Goal: Register for event/course

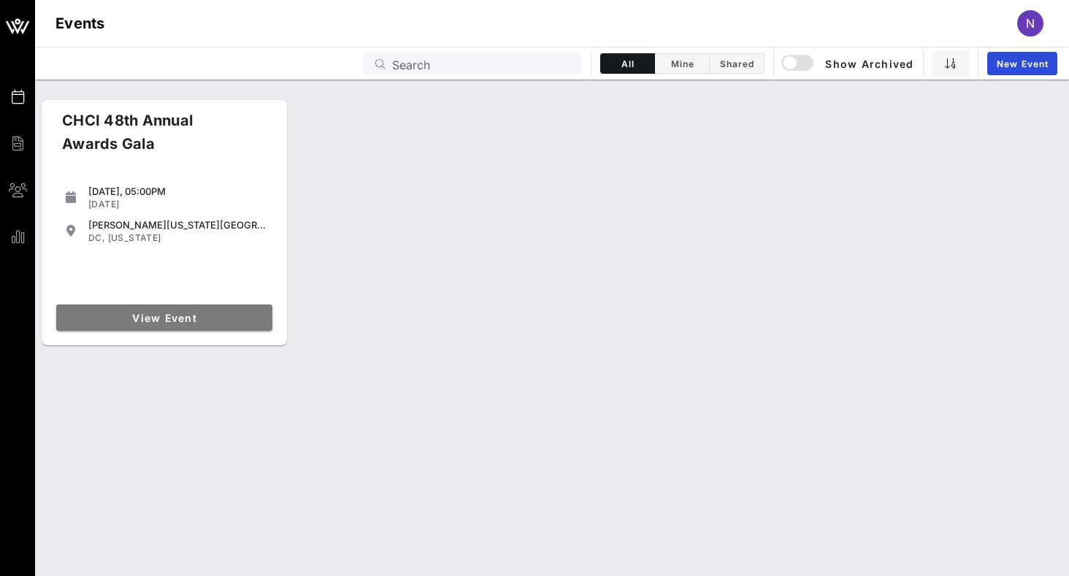
click at [143, 313] on span "View Event" at bounding box center [164, 318] width 204 height 12
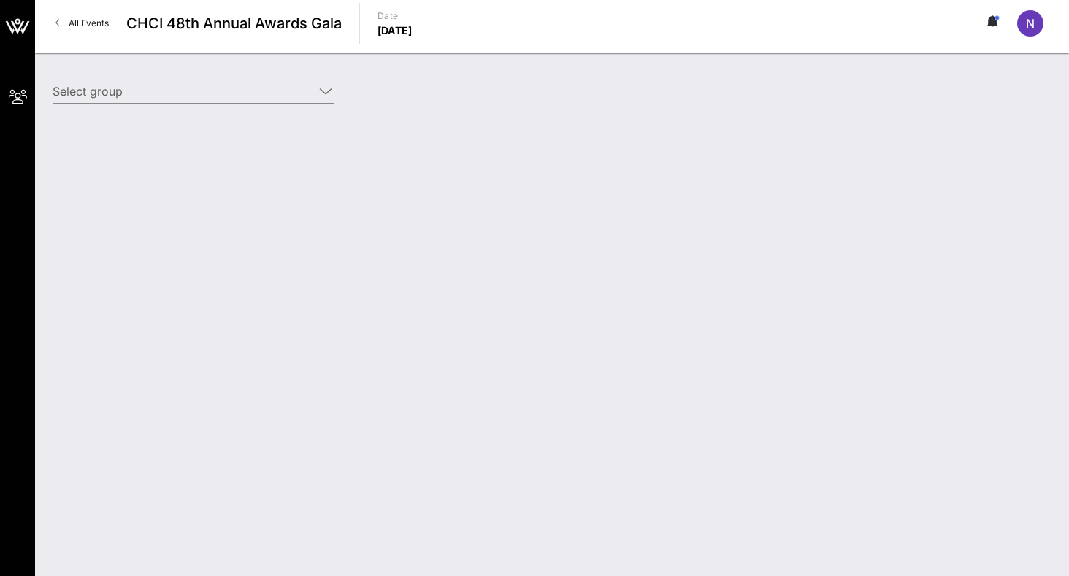
type input "CVS Health (CVS Health) [[PERSON_NAME], [PERSON_NAME][EMAIL_ADDRESS][PERSON_NAM…"
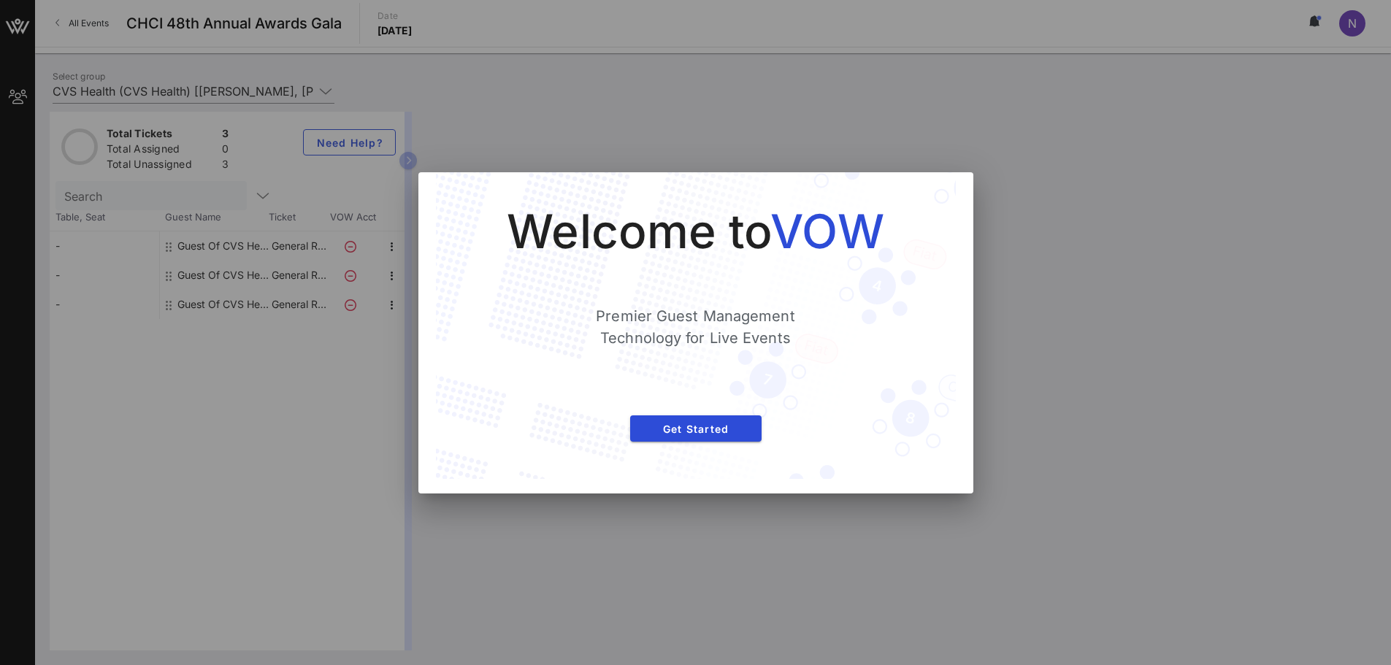
click at [1068, 334] on div at bounding box center [695, 332] width 1391 height 665
click at [643, 432] on span "Get Started" at bounding box center [696, 429] width 108 height 12
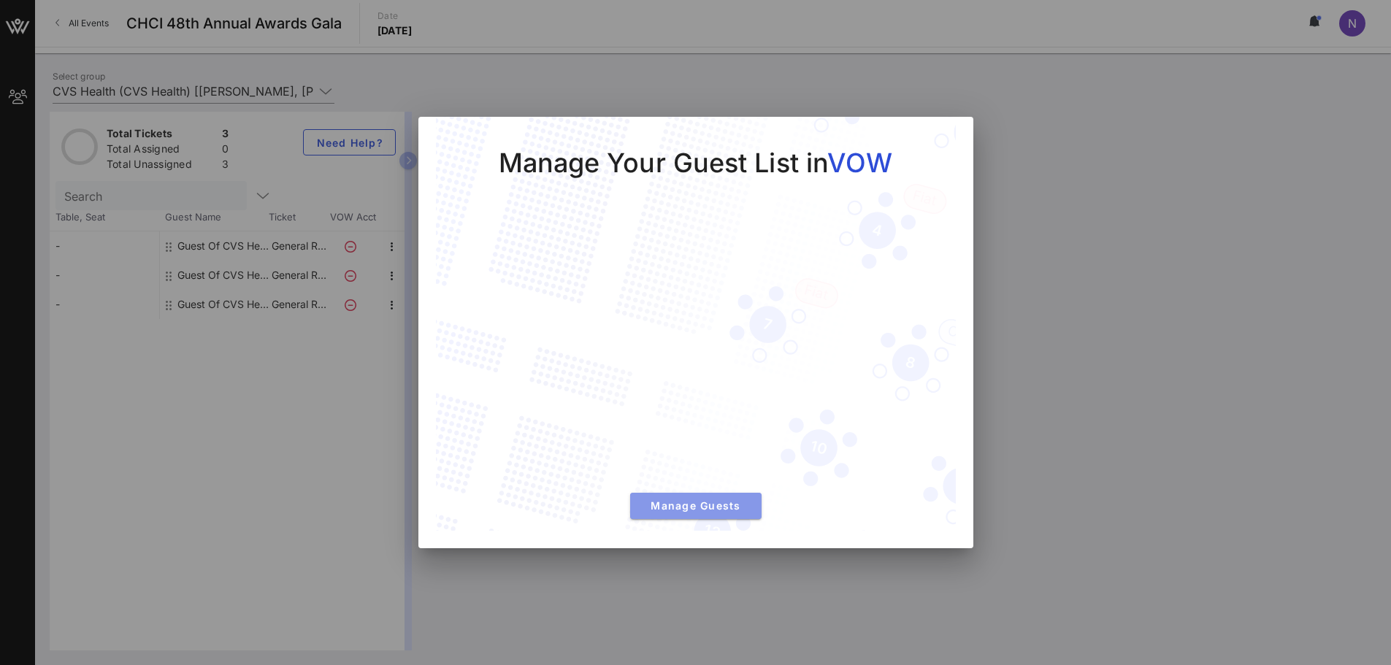
click at [675, 510] on span "Manage Guests" at bounding box center [696, 505] width 108 height 12
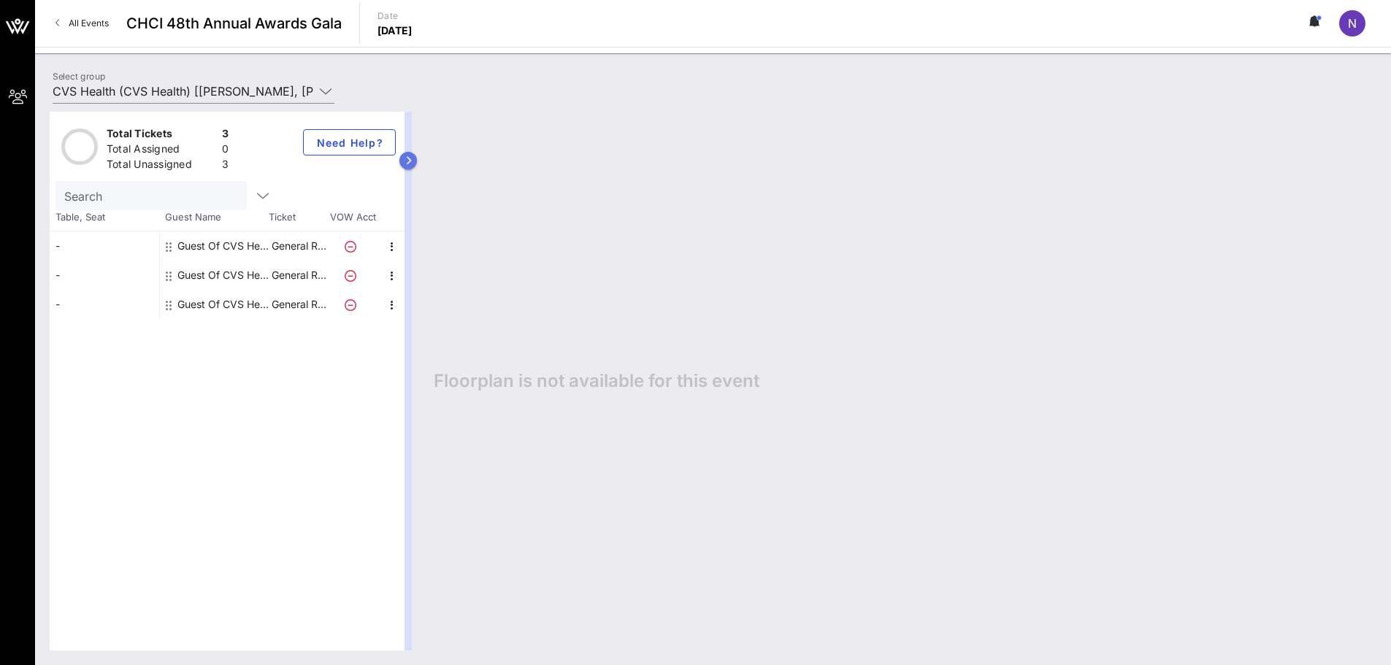
click at [407, 158] on icon "button" at bounding box center [408, 160] width 7 height 9
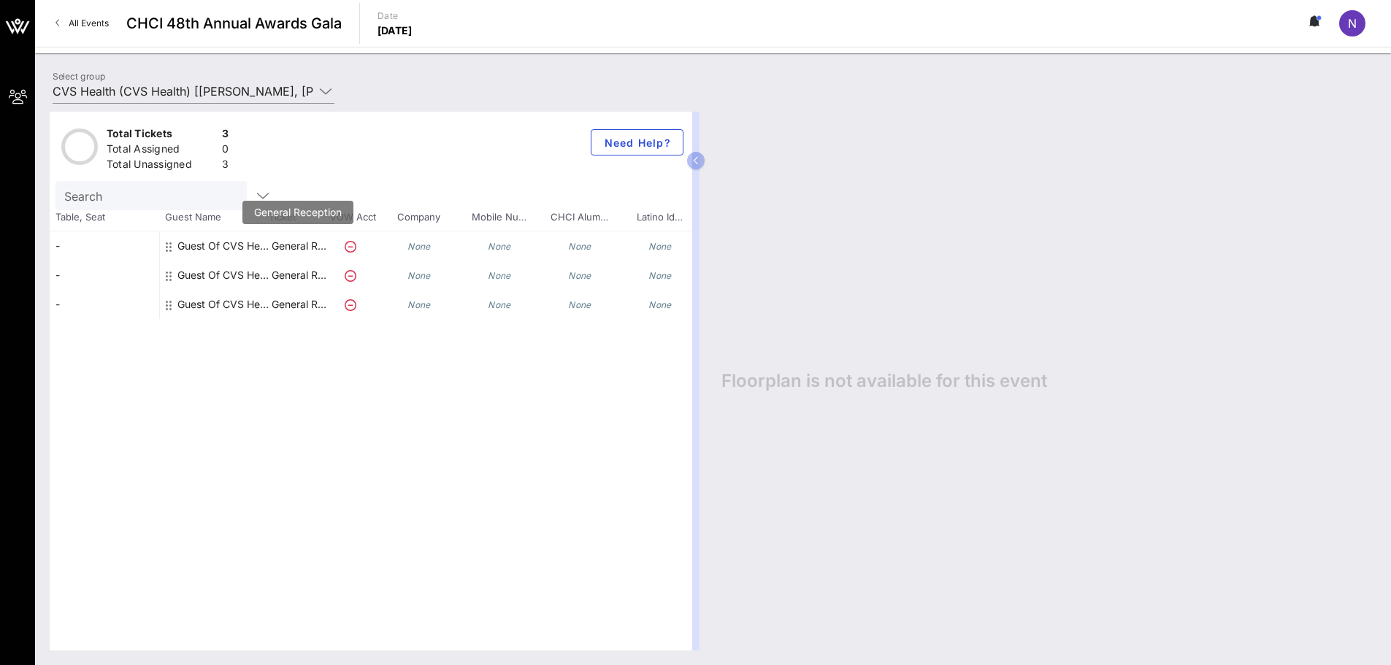
click at [311, 247] on p "General R…" at bounding box center [298, 245] width 58 height 29
click at [210, 242] on div "Guest Of CVS Health" at bounding box center [223, 245] width 92 height 29
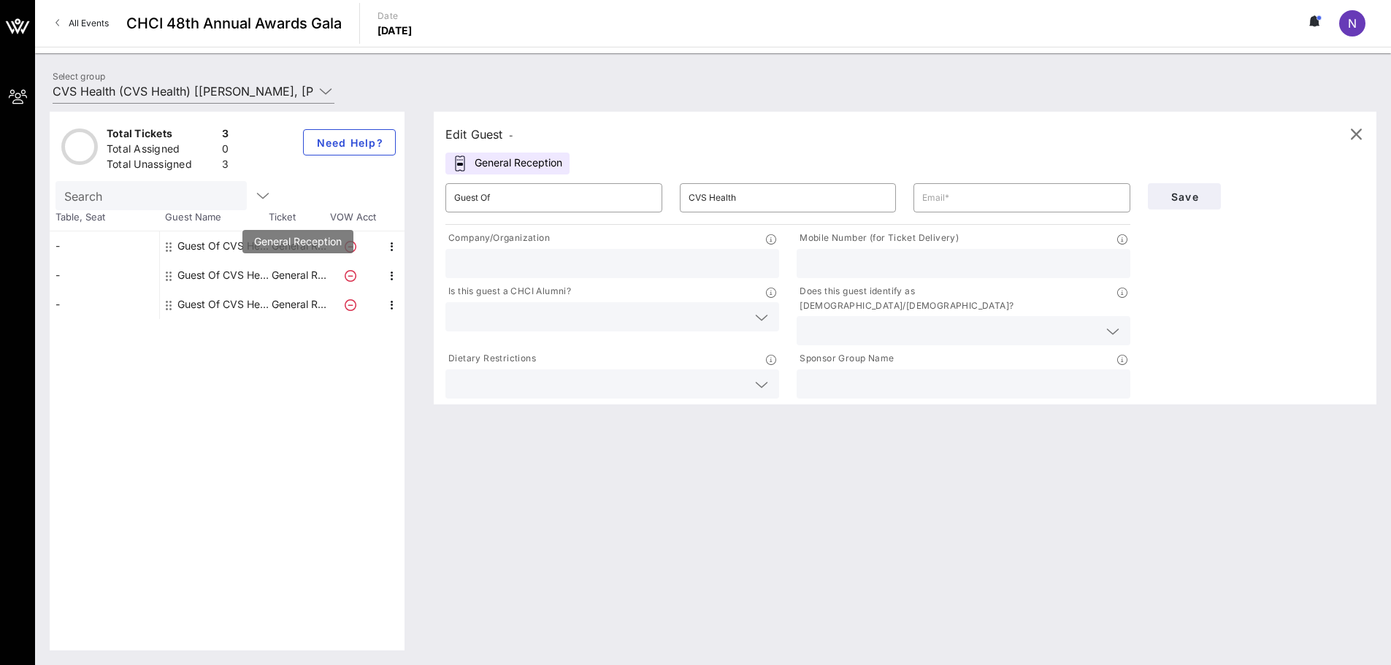
click at [303, 276] on p "General R…" at bounding box center [298, 275] width 58 height 29
click at [302, 305] on p "General R…" at bounding box center [298, 304] width 58 height 29
click at [989, 199] on input "text" at bounding box center [1021, 197] width 199 height 23
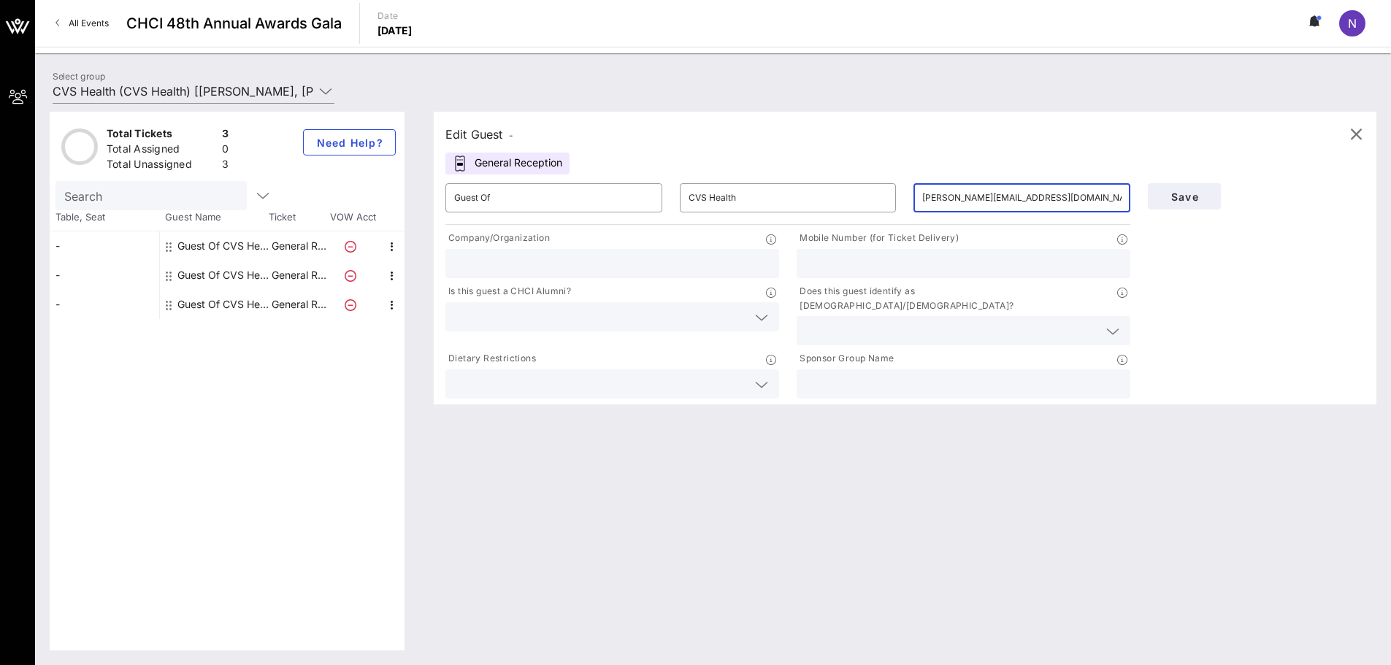
type input "[PERSON_NAME][EMAIL_ADDRESS][DOMAIN_NAME]"
click at [662, 266] on input "text" at bounding box center [612, 263] width 316 height 19
type input "CVS Health"
click at [821, 261] on input "text" at bounding box center [963, 263] width 316 height 19
type input "6087695855"
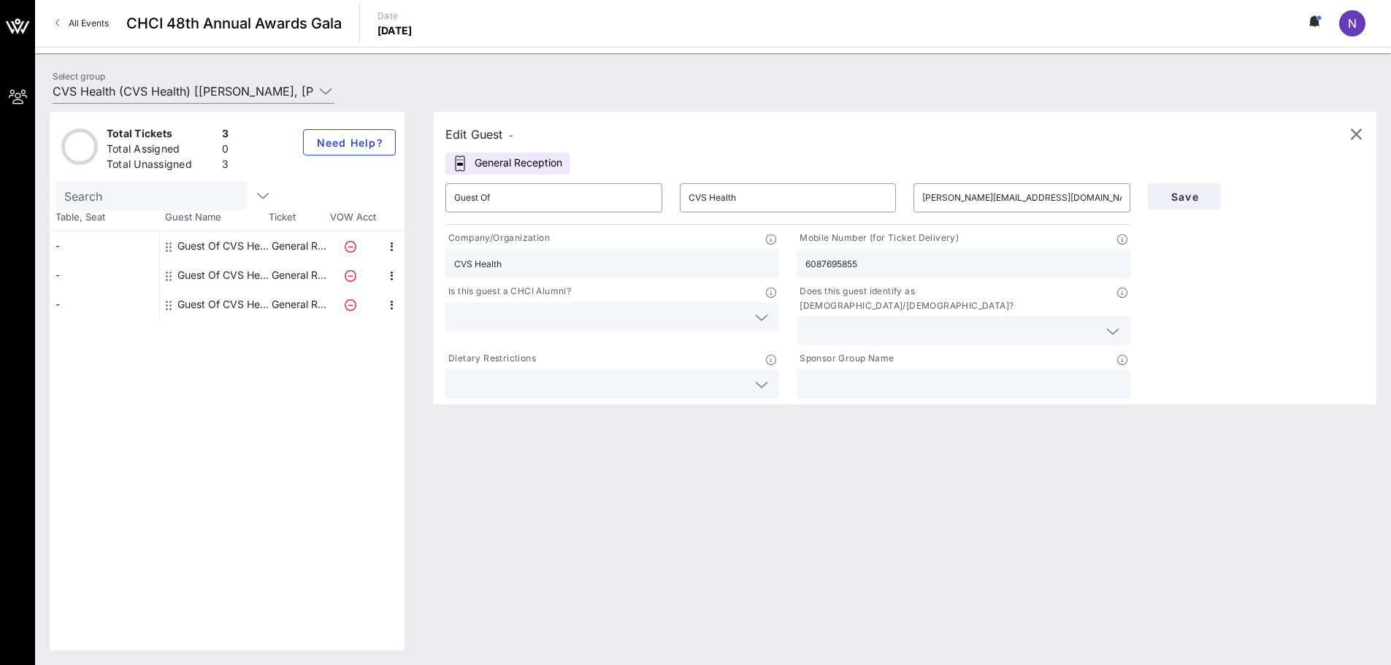
click at [604, 329] on div at bounding box center [612, 316] width 316 height 29
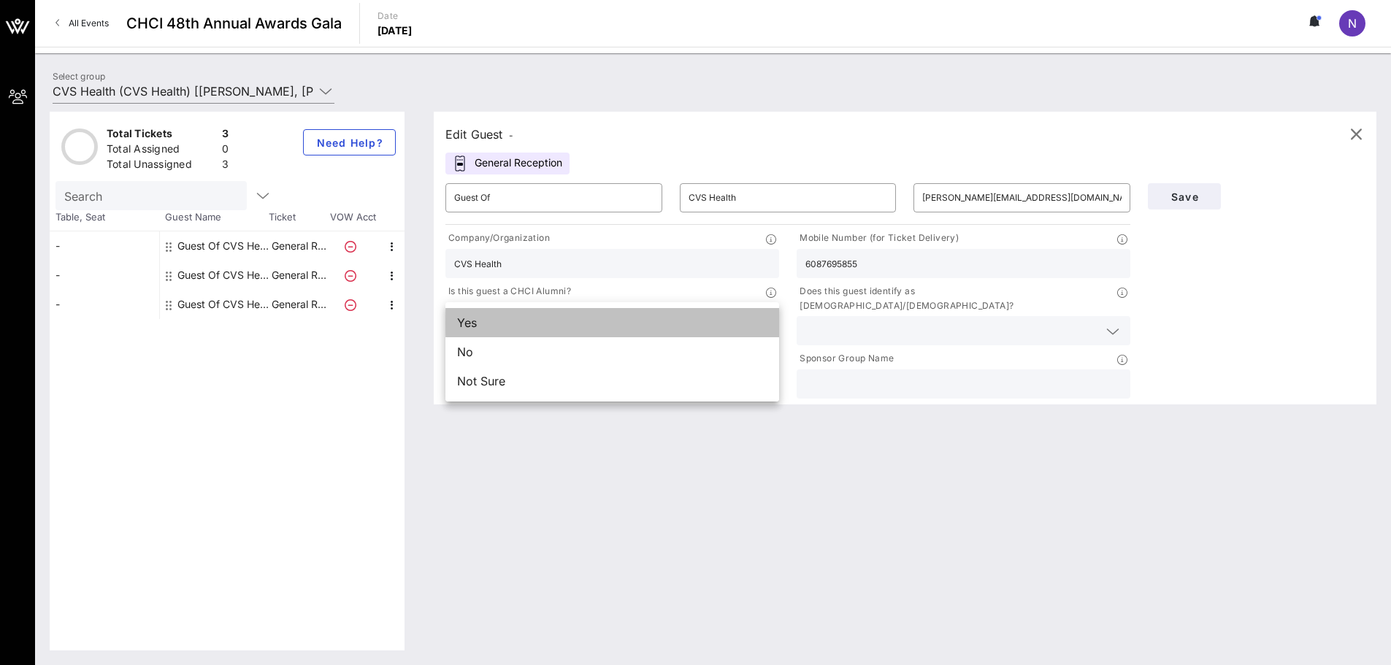
click at [602, 329] on div "Yes" at bounding box center [612, 322] width 334 height 29
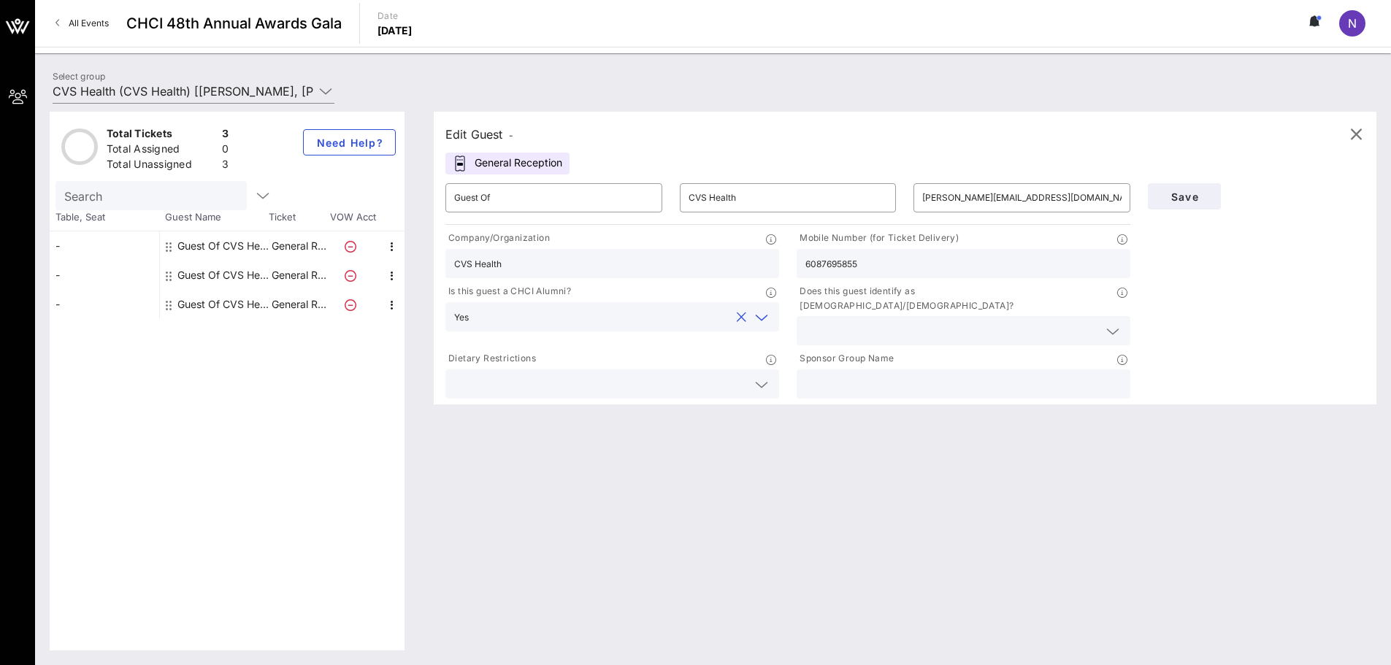
click at [851, 322] on input "text" at bounding box center [951, 330] width 293 height 19
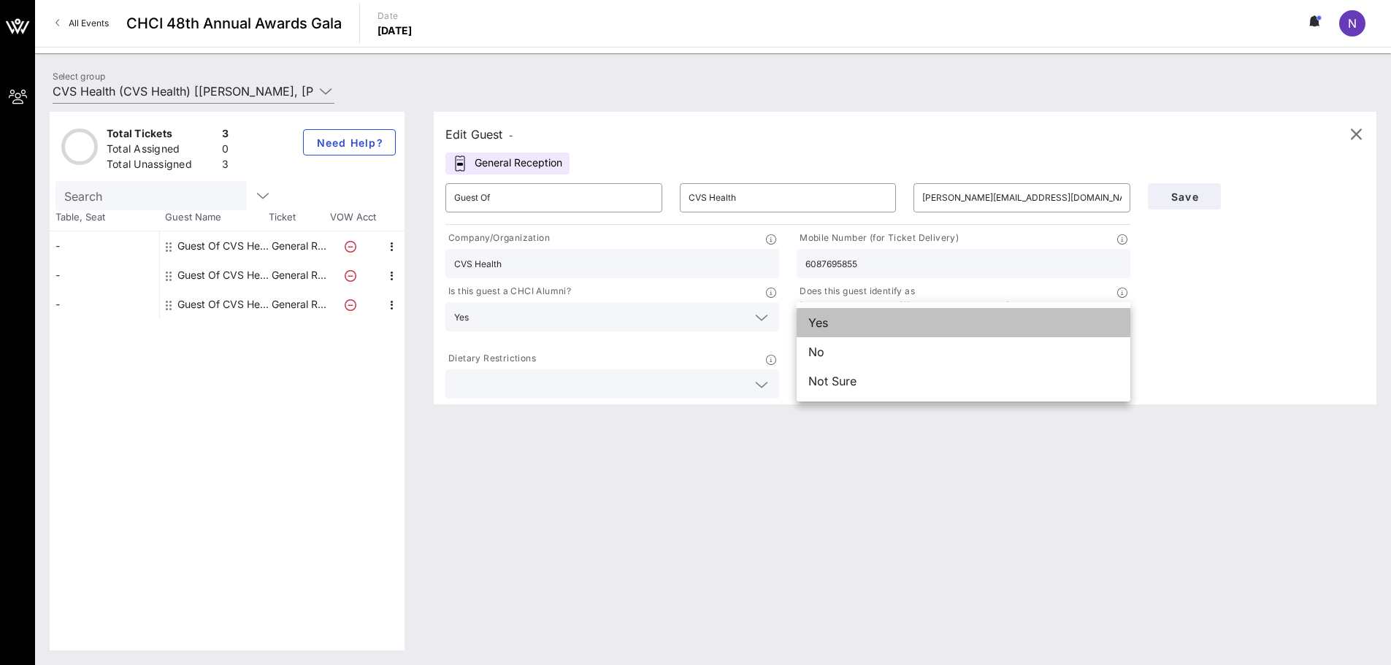
click at [850, 327] on div "Yes" at bounding box center [964, 322] width 334 height 29
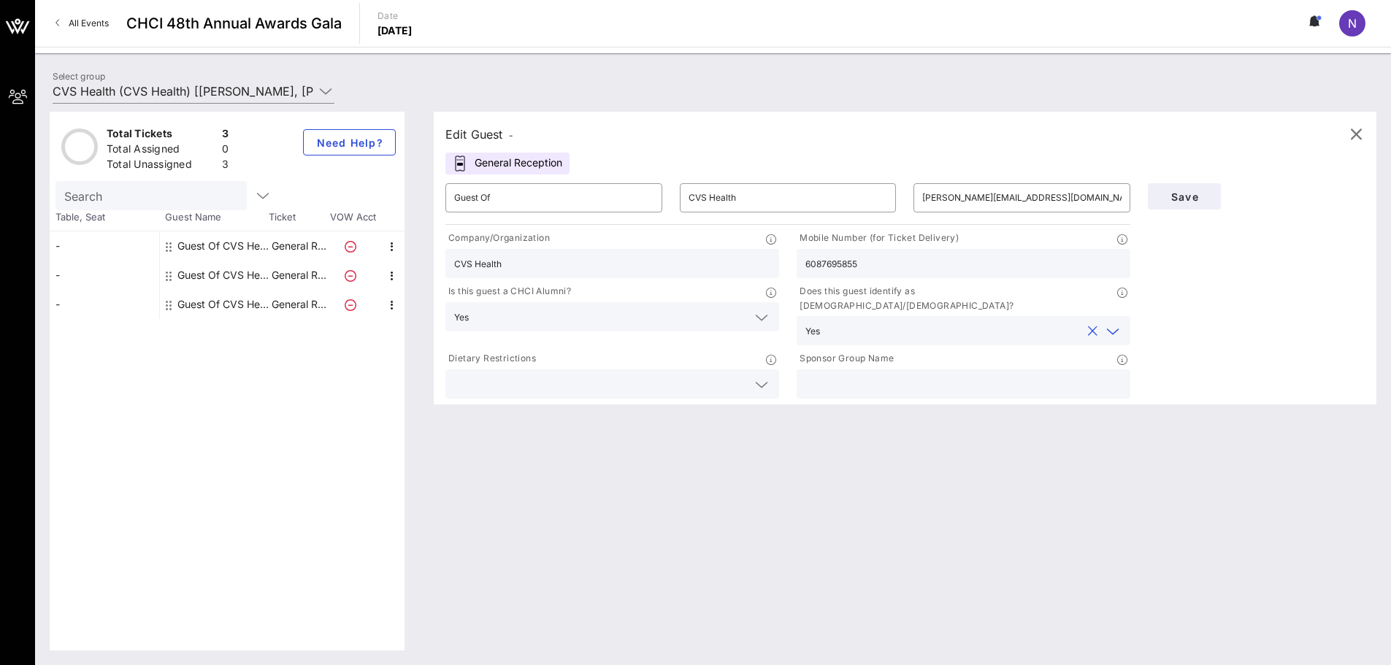
click at [628, 355] on div "Dietary Restrictions" at bounding box center [612, 360] width 334 height 18
click at [623, 375] on input "text" at bounding box center [600, 384] width 293 height 19
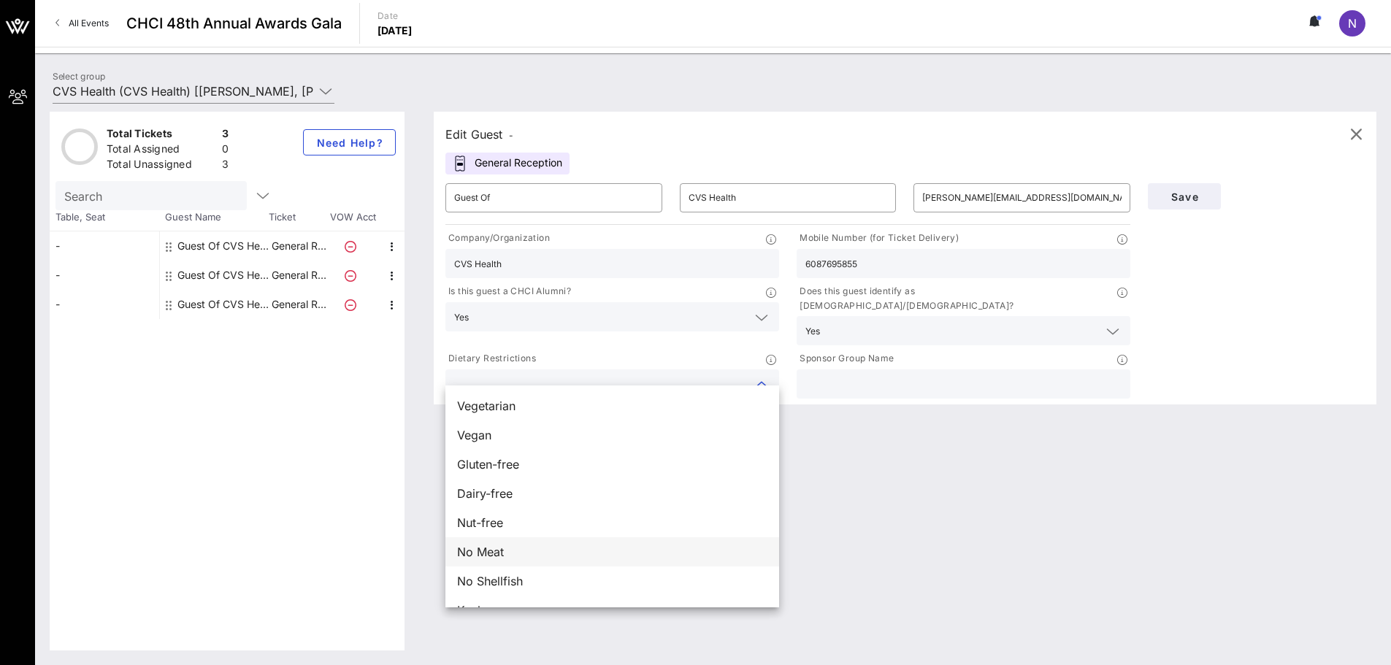
click at [489, 558] on span "No Meat" at bounding box center [480, 552] width 47 height 18
click at [943, 375] on input "text" at bounding box center [963, 384] width 316 height 19
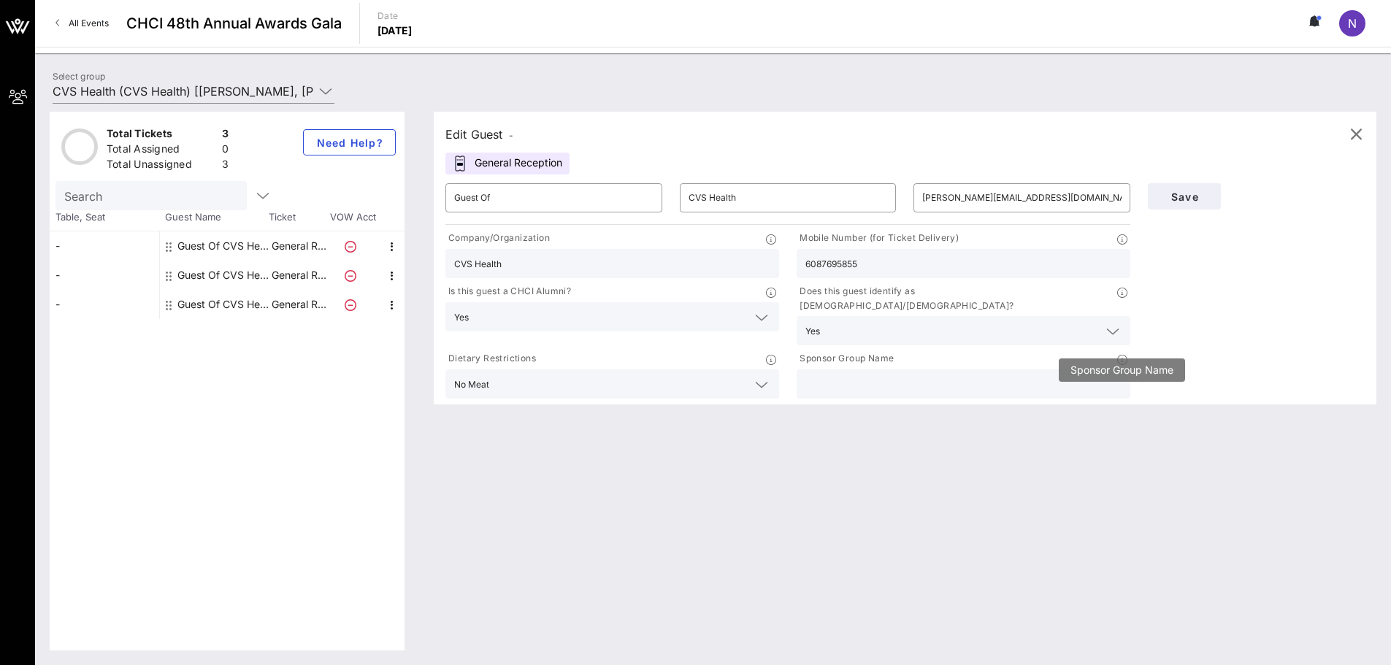
click at [1068, 355] on icon at bounding box center [1122, 360] width 10 height 10
click at [1020, 375] on input "text" at bounding box center [963, 384] width 316 height 19
click at [1068, 201] on span "Save" at bounding box center [1185, 197] width 50 height 12
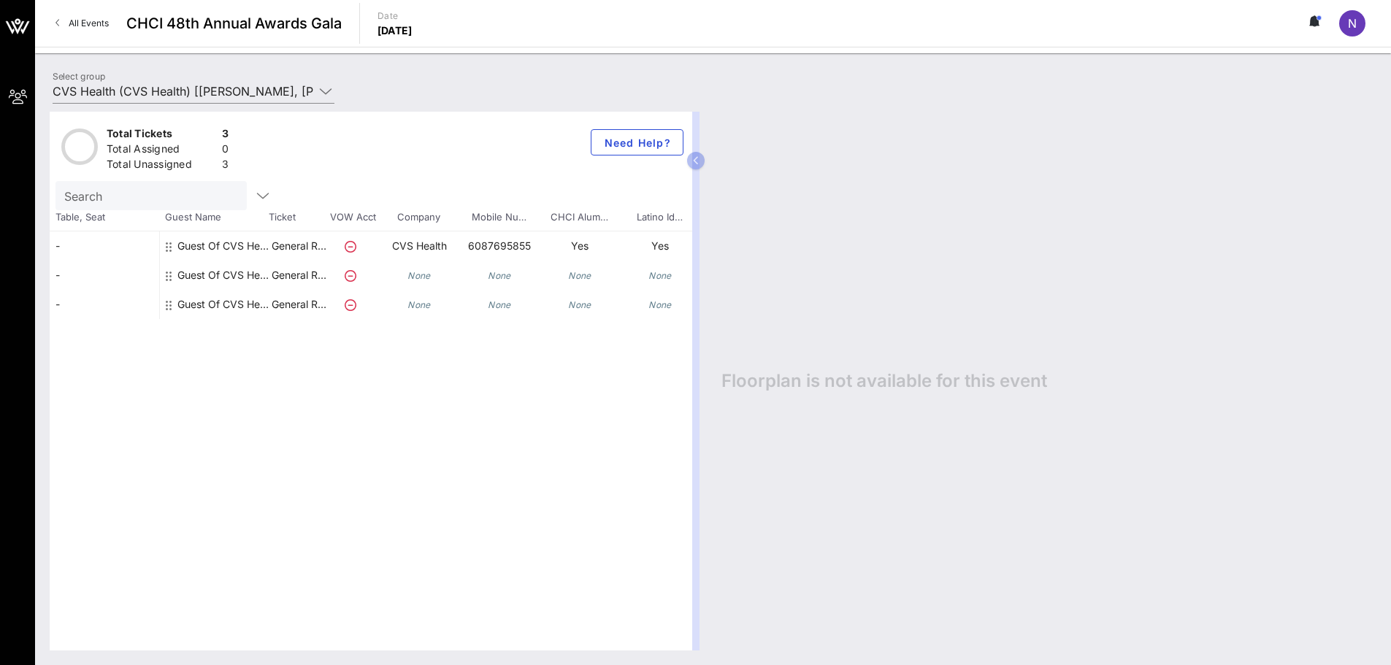
click at [428, 279] on icon "None" at bounding box center [418, 275] width 23 height 11
click at [422, 277] on icon "None" at bounding box center [418, 275] width 23 height 11
click at [213, 272] on div "Guest Of CVS Health" at bounding box center [223, 275] width 92 height 29
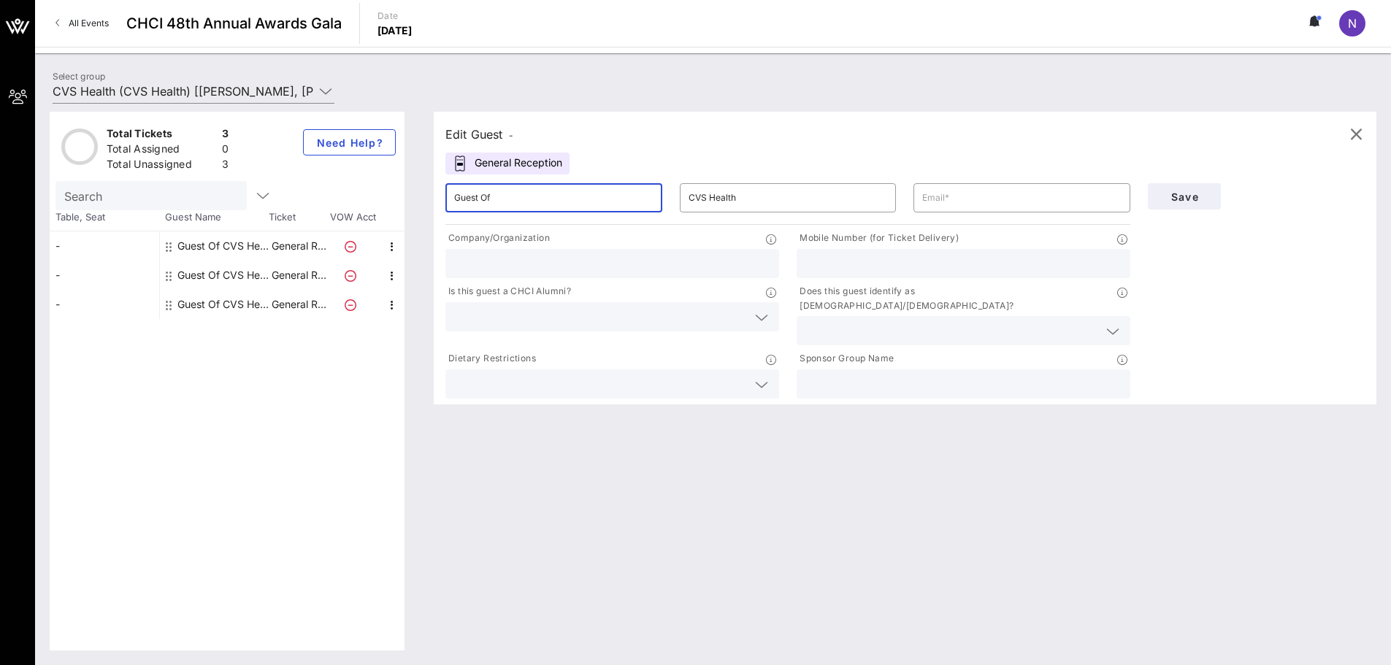
click at [537, 195] on input "Guest Of" at bounding box center [553, 197] width 199 height 23
click at [951, 200] on input "text" at bounding box center [1021, 197] width 199 height 23
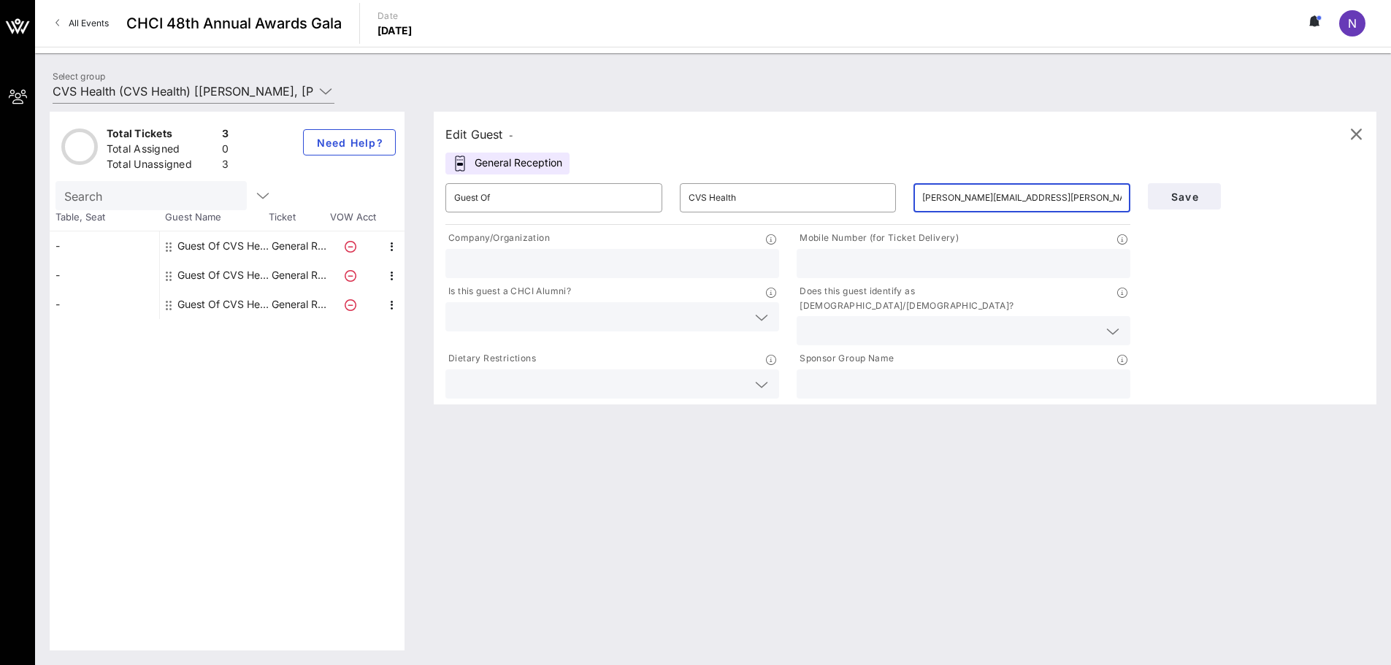
type input "[PERSON_NAME][EMAIL_ADDRESS][PERSON_NAME][DOMAIN_NAME]"
click at [664, 261] on input "text" at bounding box center [612, 263] width 316 height 19
type input "CVS Health"
click at [851, 272] on input "text" at bounding box center [963, 263] width 316 height 19
click at [928, 256] on input "text" at bounding box center [963, 263] width 316 height 19
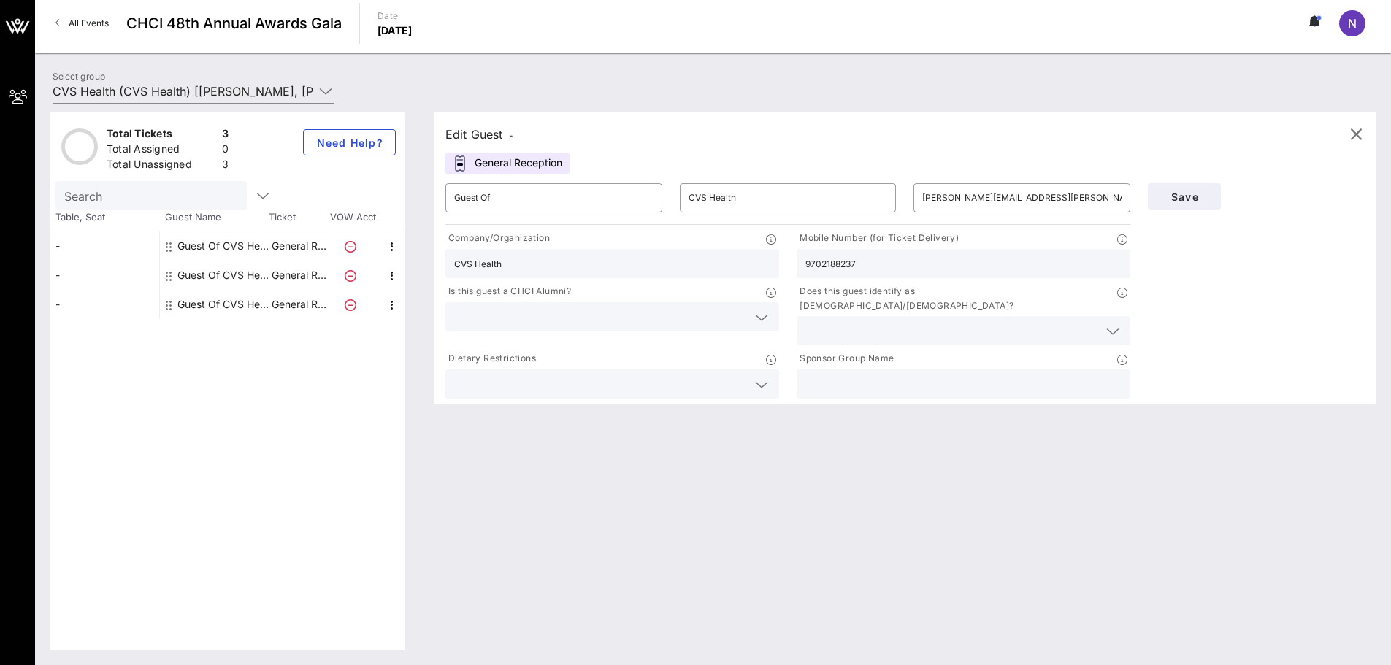
type input "9702188237"
click at [643, 318] on input "text" at bounding box center [600, 316] width 293 height 19
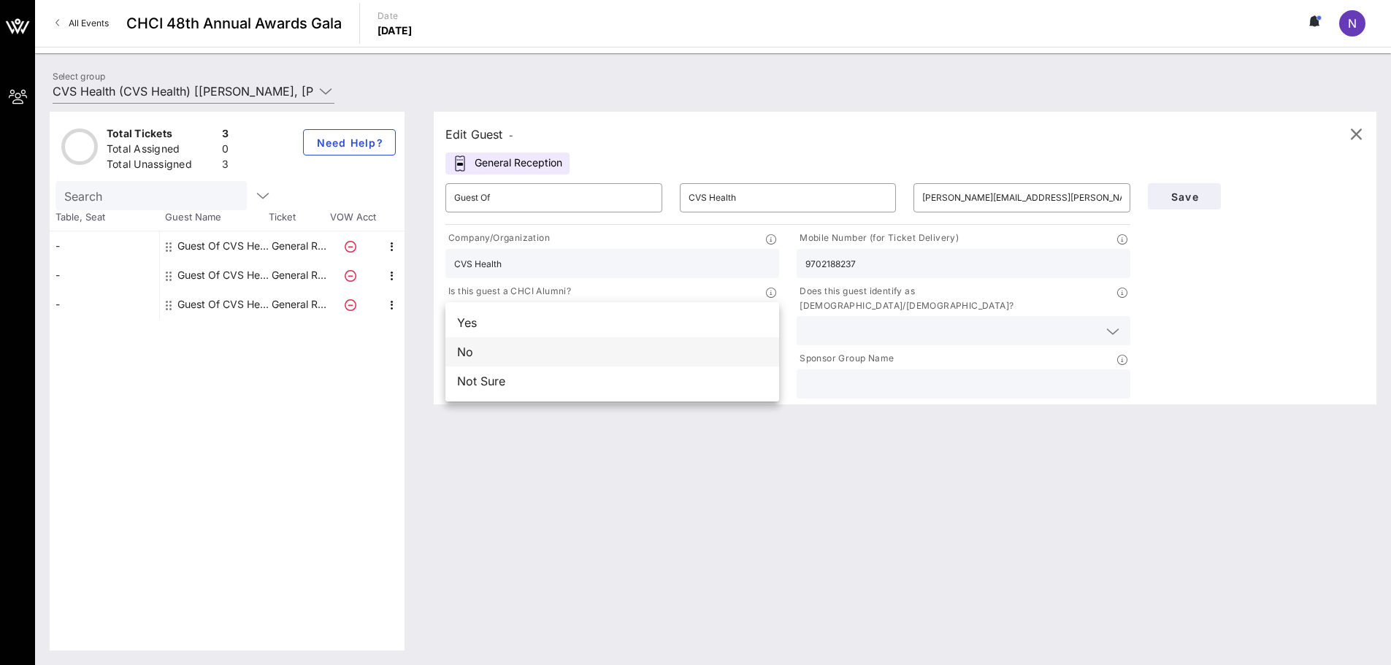
click at [616, 351] on div "No" at bounding box center [612, 351] width 334 height 29
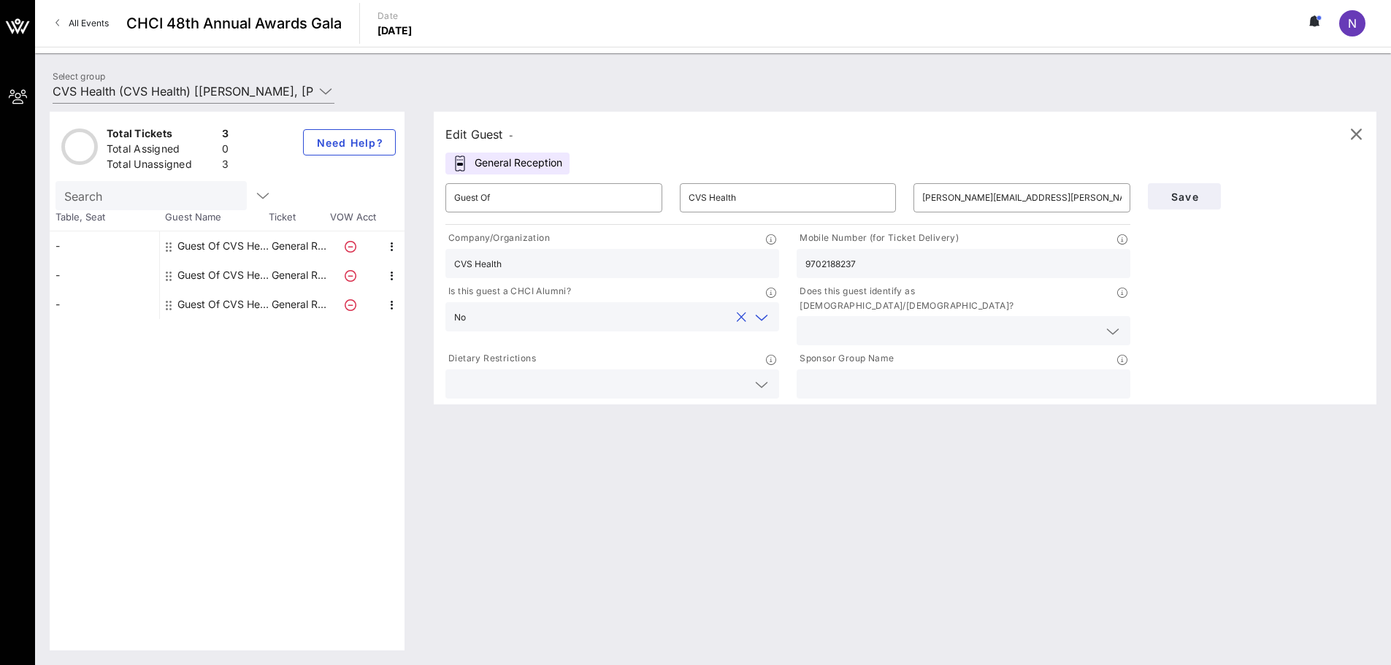
click at [844, 316] on div at bounding box center [963, 330] width 316 height 29
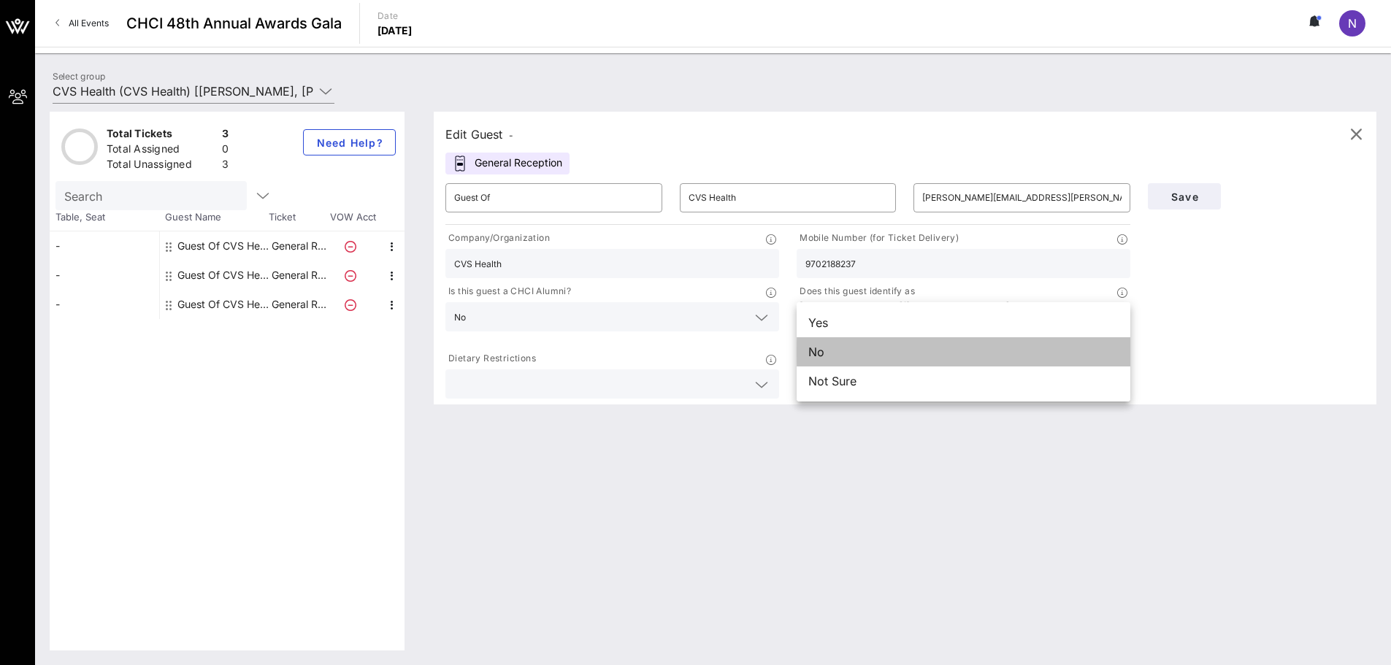
click at [846, 355] on div "No" at bounding box center [964, 351] width 334 height 29
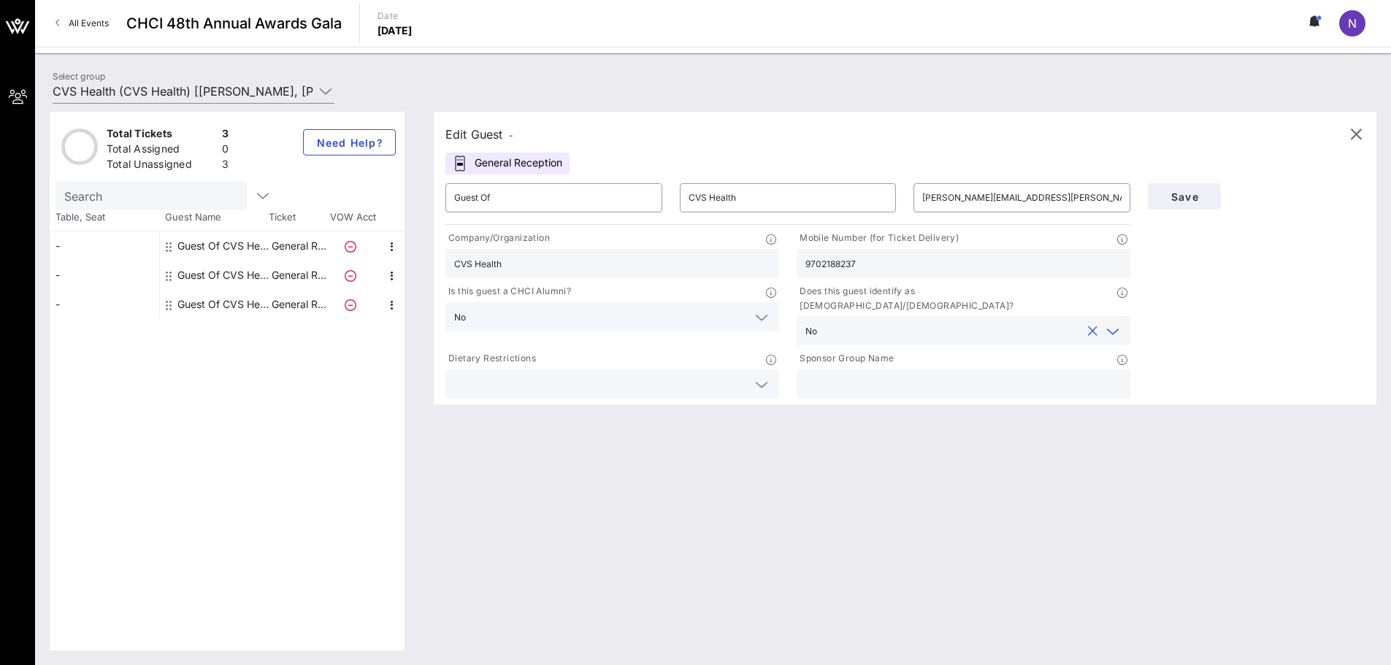
click at [628, 375] on input "text" at bounding box center [600, 384] width 293 height 19
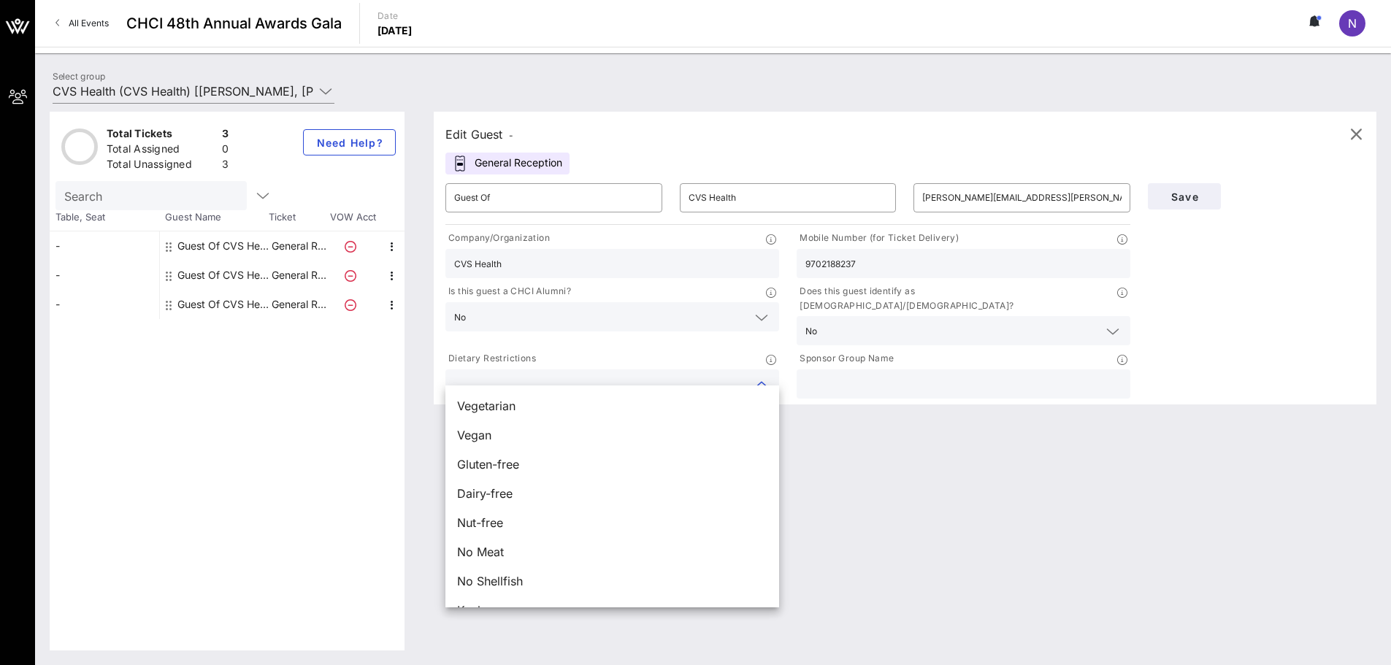
click at [990, 375] on input "text" at bounding box center [963, 384] width 316 height 19
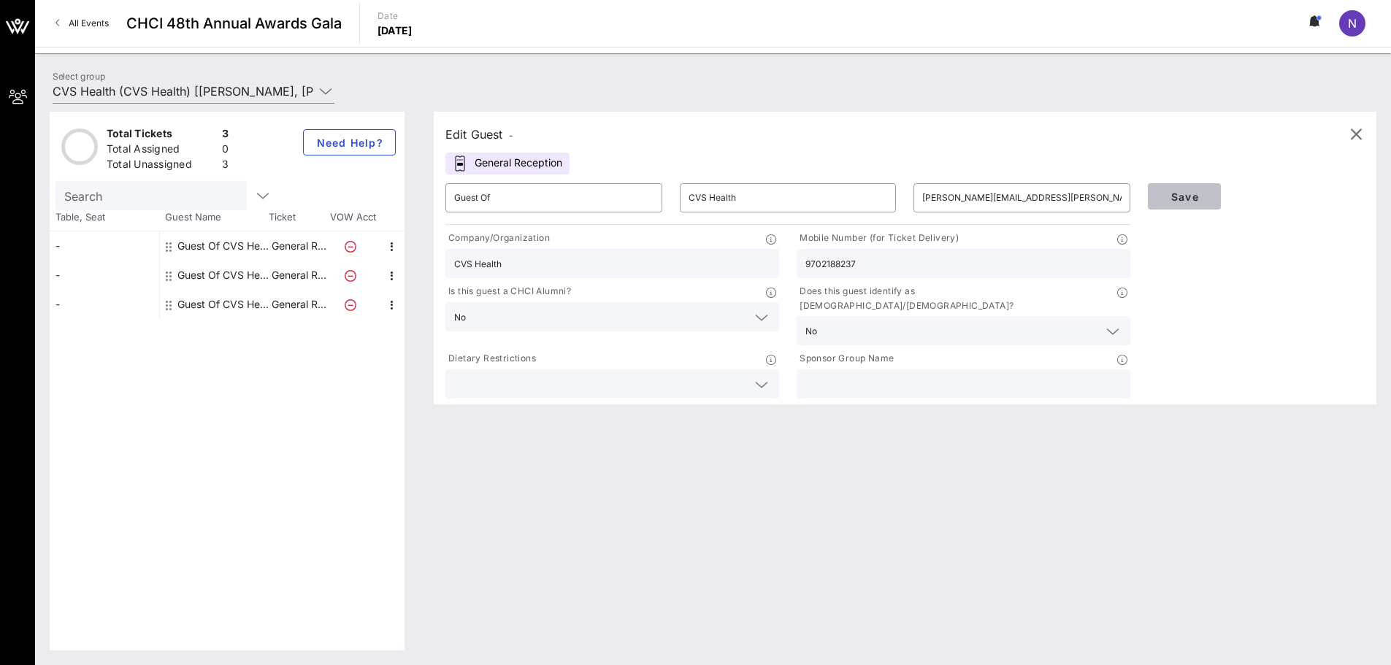
click at [1068, 196] on span "Save" at bounding box center [1185, 197] width 50 height 12
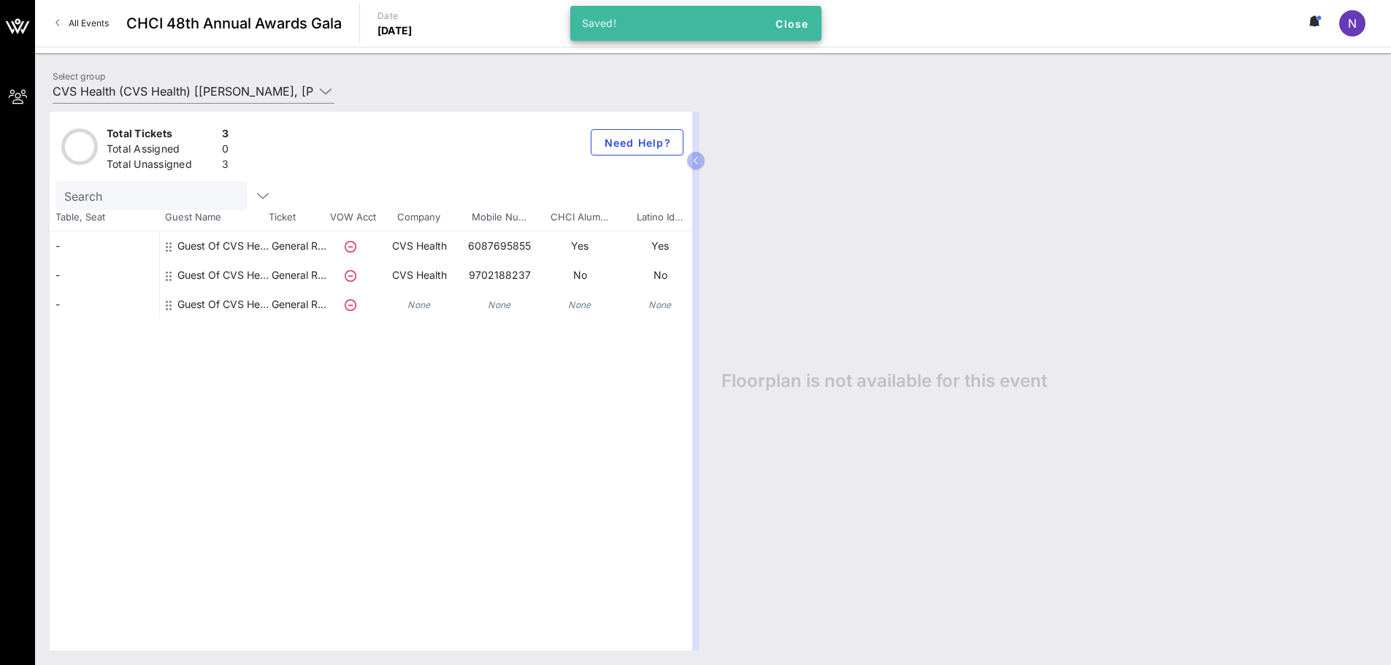
click at [420, 306] on icon "None" at bounding box center [418, 304] width 23 height 11
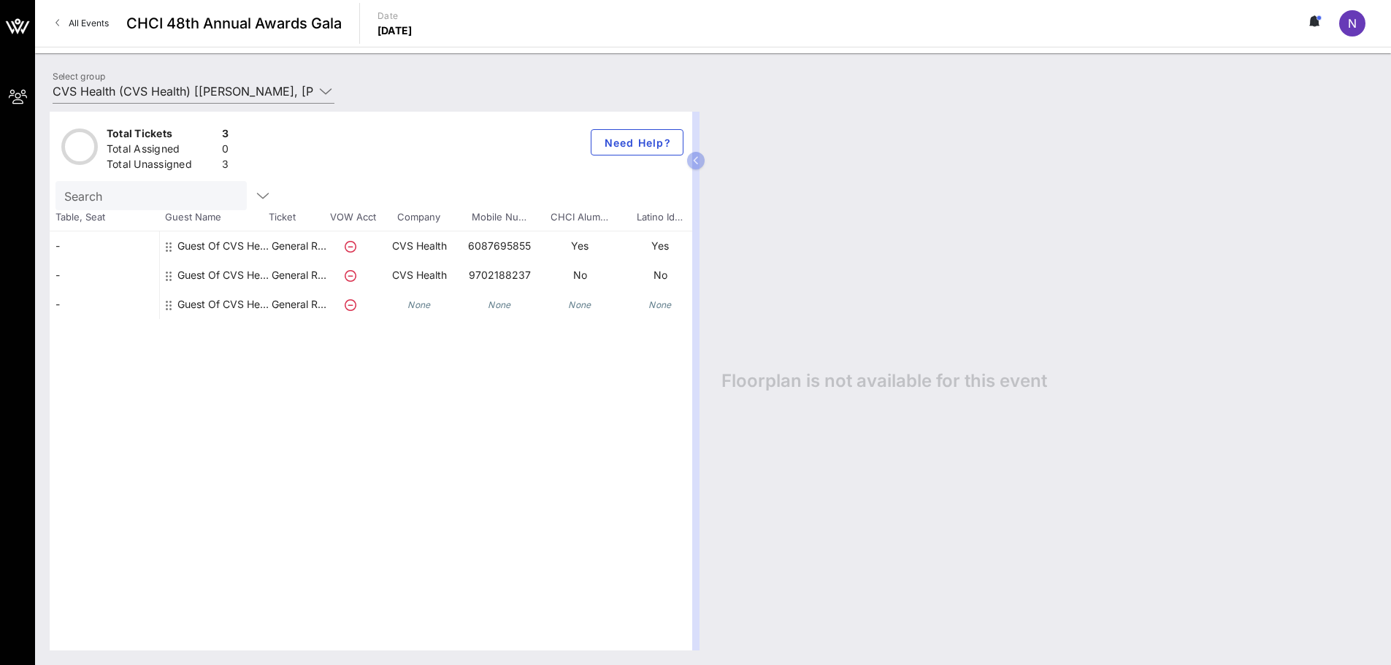
click at [349, 303] on icon at bounding box center [351, 305] width 12 height 12
click at [304, 309] on p "General R…" at bounding box center [298, 304] width 58 height 29
click at [226, 305] on div "Guest Of CVS Health" at bounding box center [223, 304] width 92 height 29
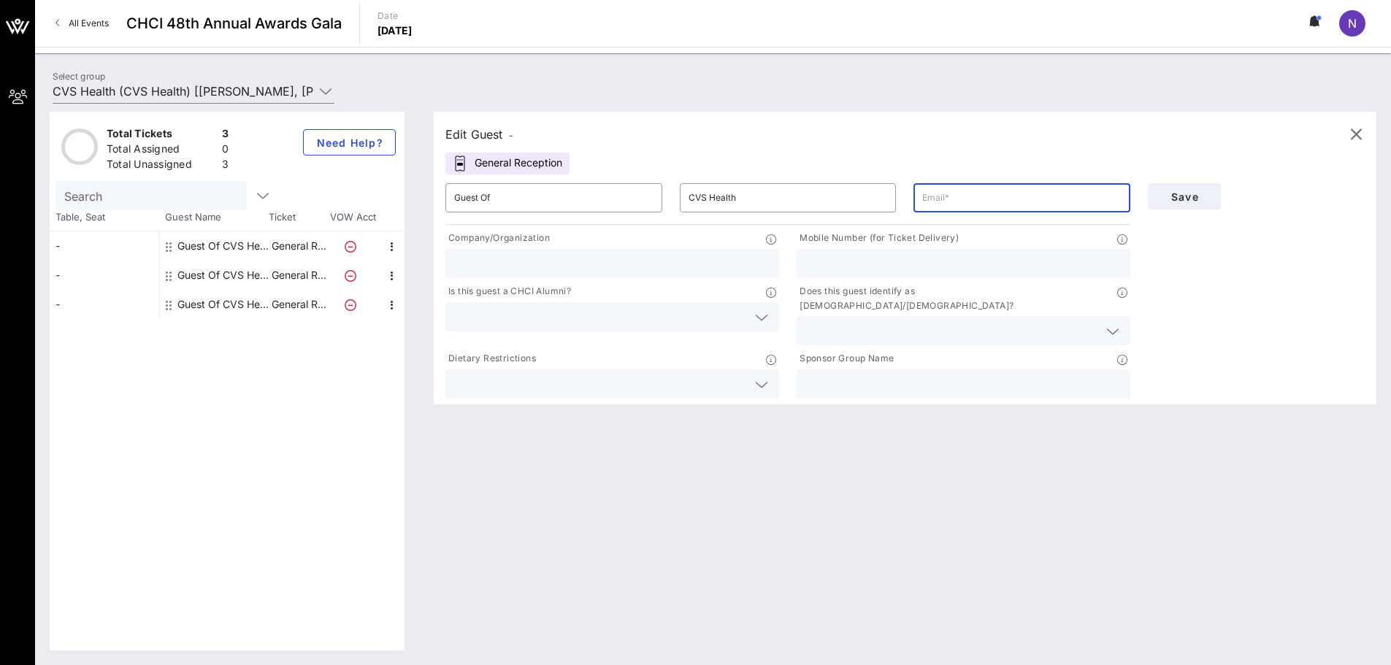
click at [1032, 195] on input "text" at bounding box center [1021, 197] width 199 height 23
type input "[PERSON_NAME][EMAIL_ADDRESS][PERSON_NAME][DOMAIN_NAME]"
click at [489, 267] on input "text" at bounding box center [612, 263] width 316 height 19
type input "CVS Health"
click at [515, 330] on div at bounding box center [612, 316] width 316 height 29
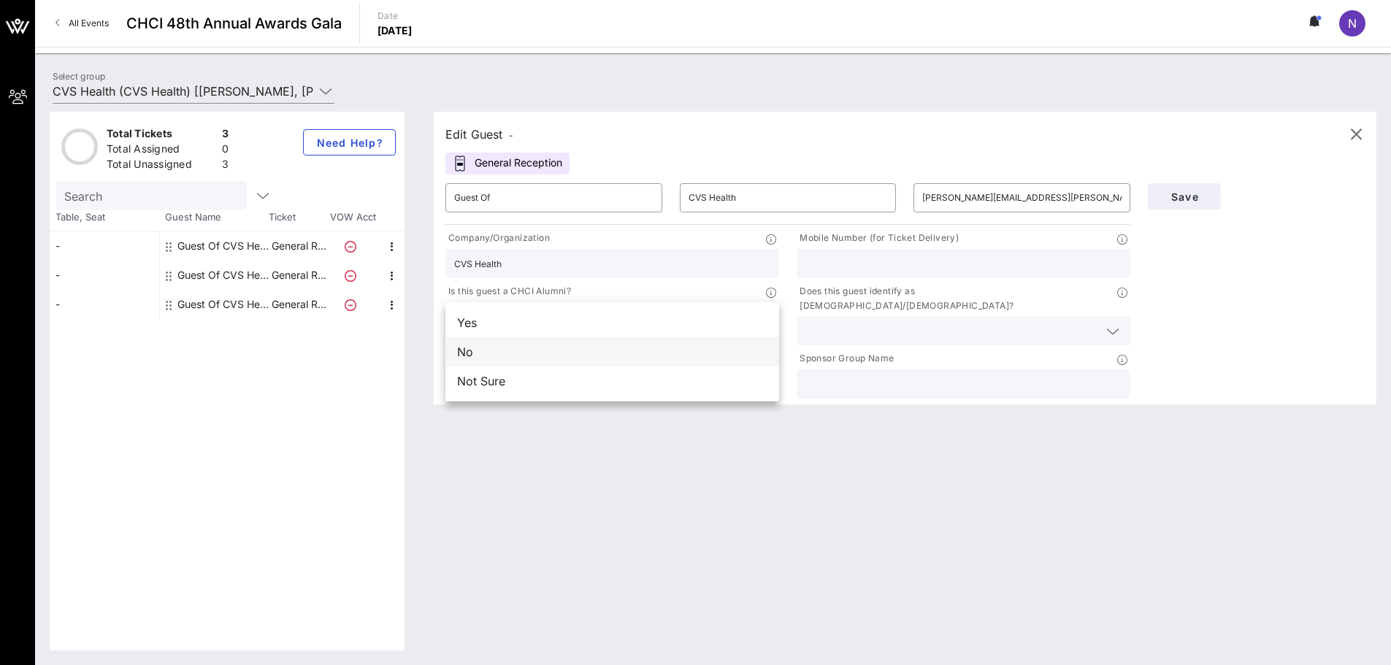
click at [494, 348] on div "No" at bounding box center [612, 351] width 334 height 29
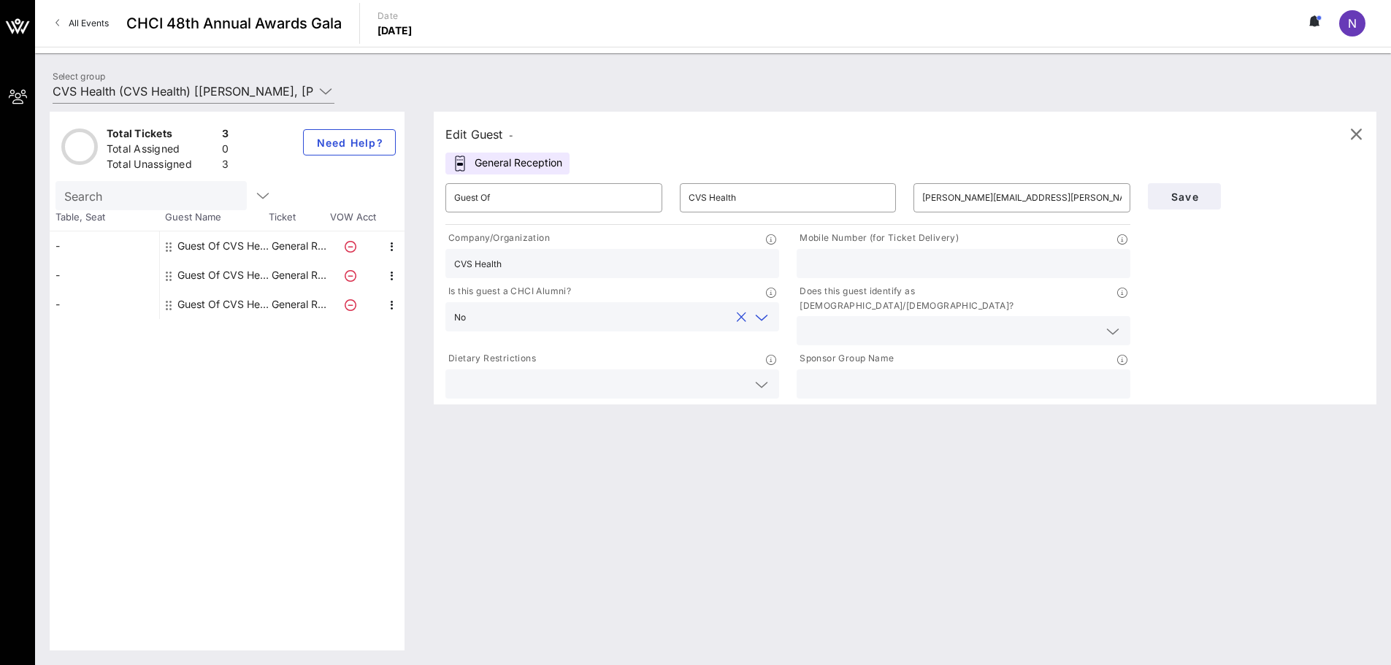
click at [841, 321] on input "text" at bounding box center [951, 330] width 293 height 19
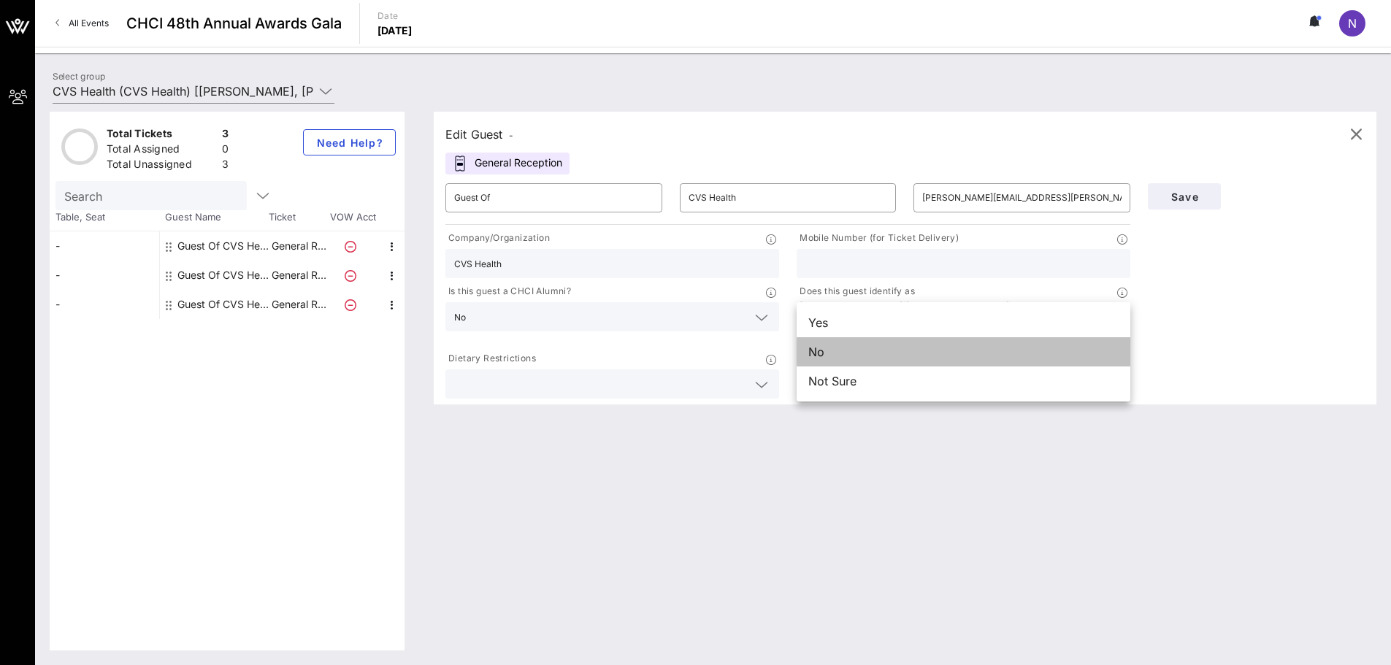
click at [842, 347] on div "No" at bounding box center [964, 351] width 334 height 29
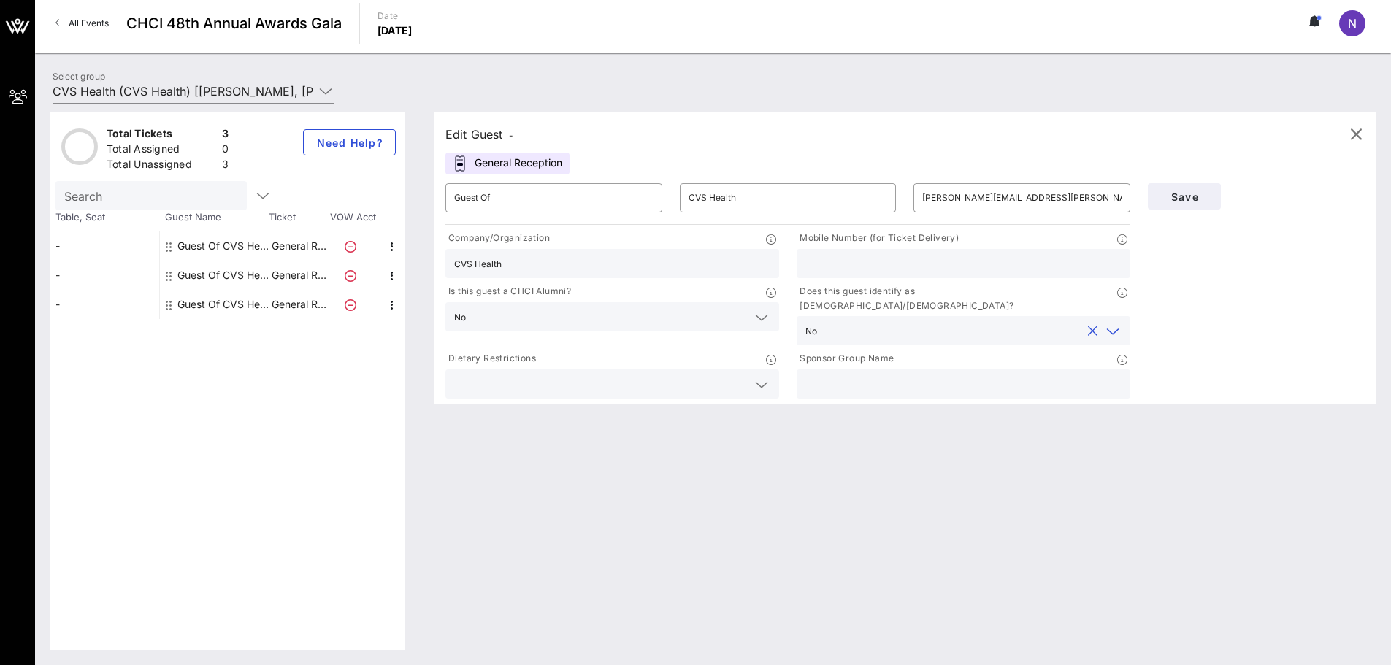
click at [759, 376] on icon at bounding box center [761, 385] width 13 height 18
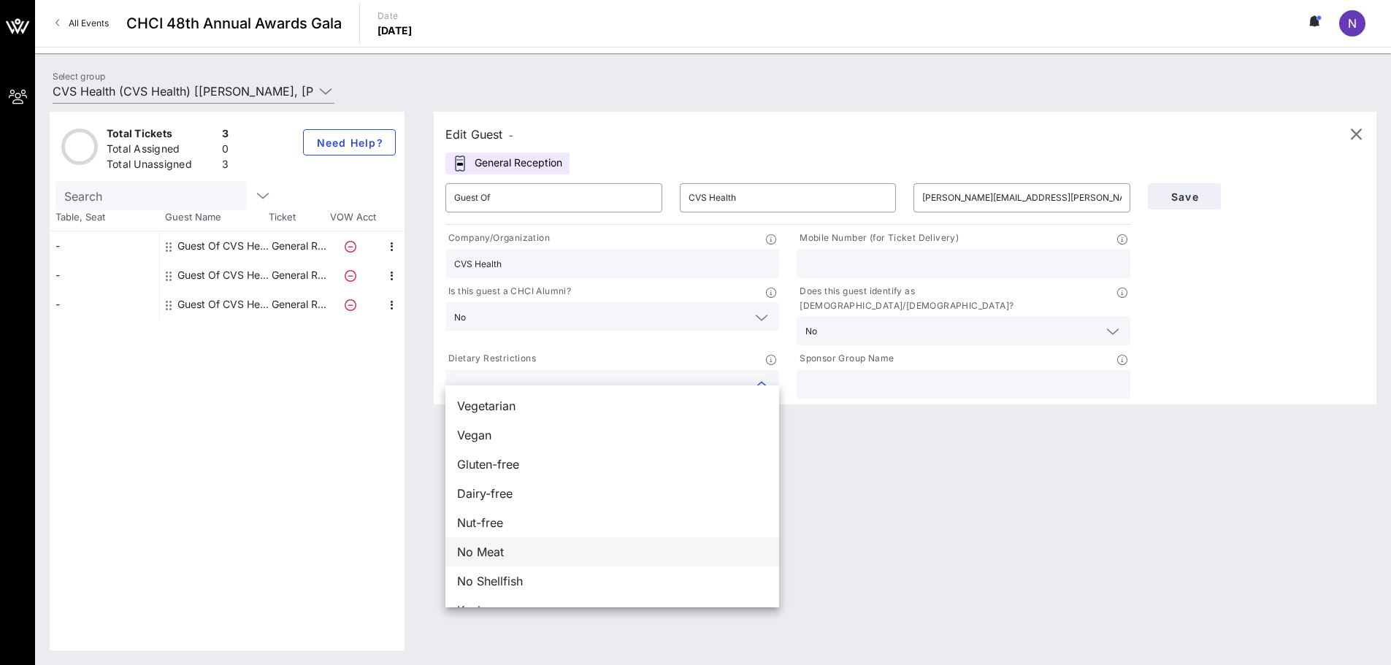
click at [532, 556] on div "No Meat" at bounding box center [612, 551] width 334 height 29
click at [974, 256] on input "text" at bounding box center [963, 263] width 316 height 19
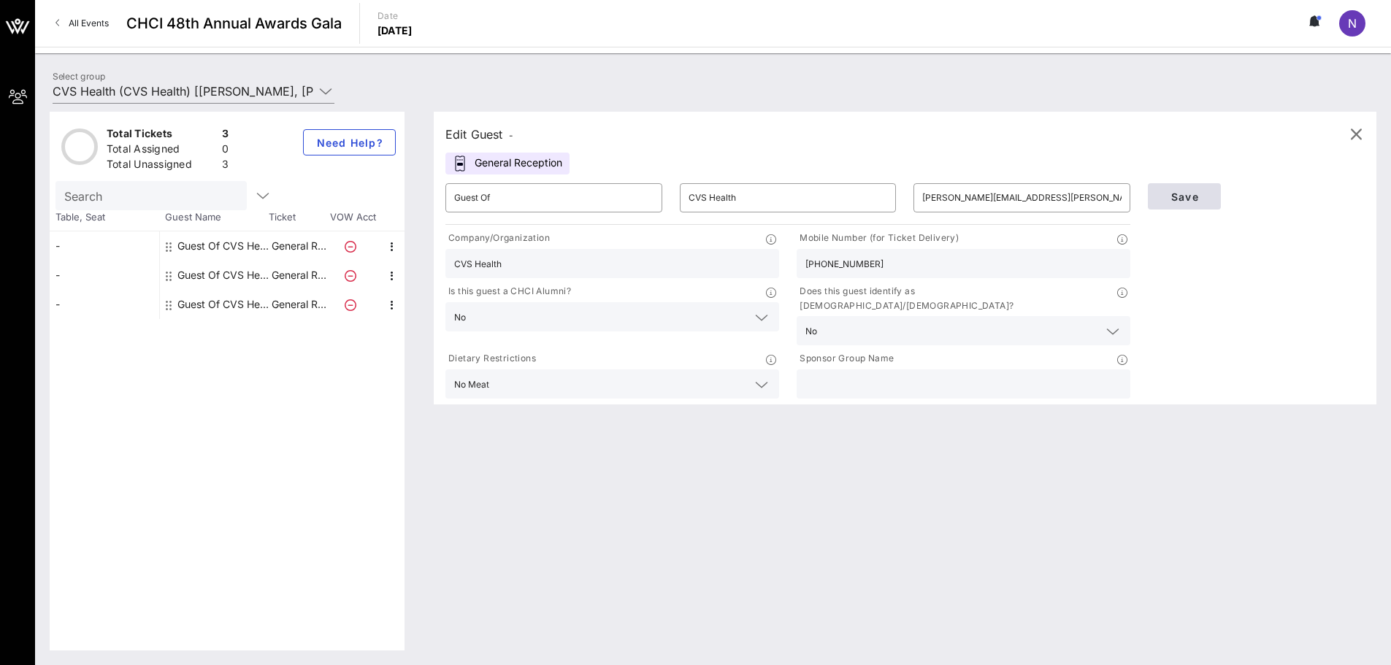
type input "[PHONE_NUMBER]"
click at [1068, 199] on span "Save" at bounding box center [1185, 197] width 50 height 12
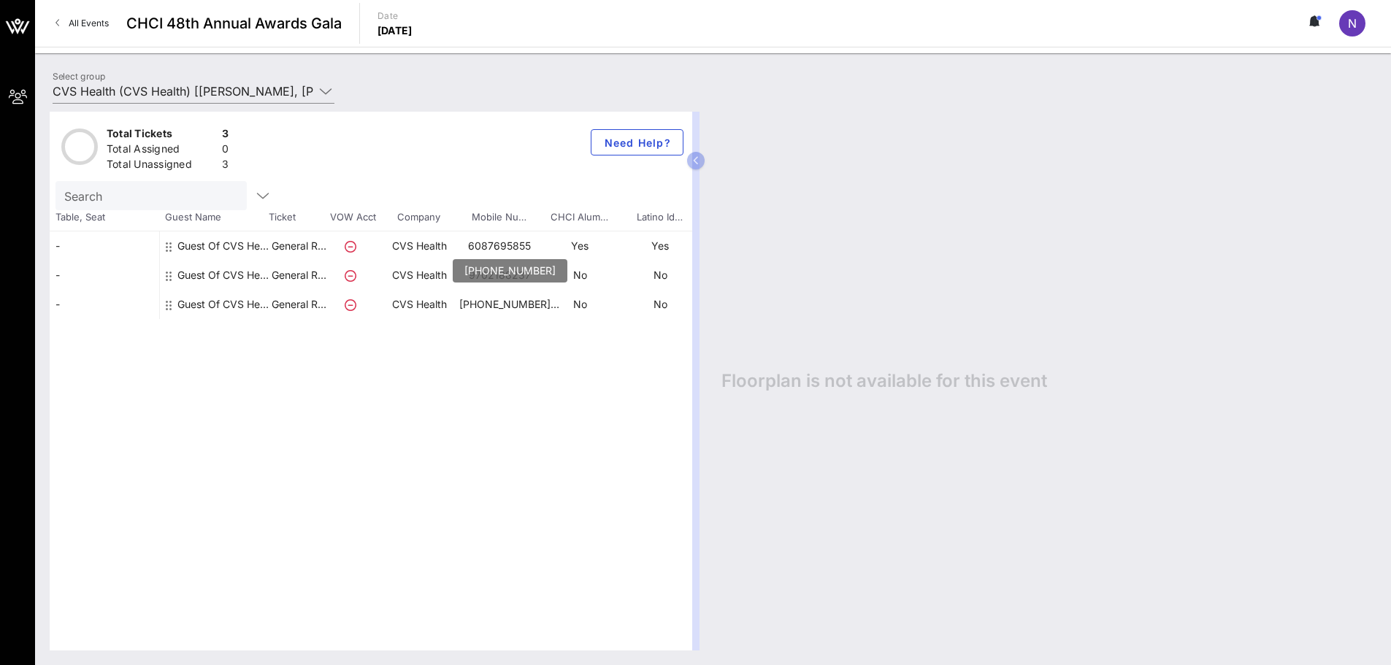
click at [483, 300] on p "[PHONE_NUMBER]…" at bounding box center [499, 304] width 80 height 29
click at [347, 304] on icon at bounding box center [351, 305] width 12 height 12
click at [294, 307] on p "General R…" at bounding box center [298, 304] width 58 height 29
click at [348, 304] on icon at bounding box center [351, 305] width 12 height 12
click at [639, 309] on p "No" at bounding box center [660, 304] width 80 height 29
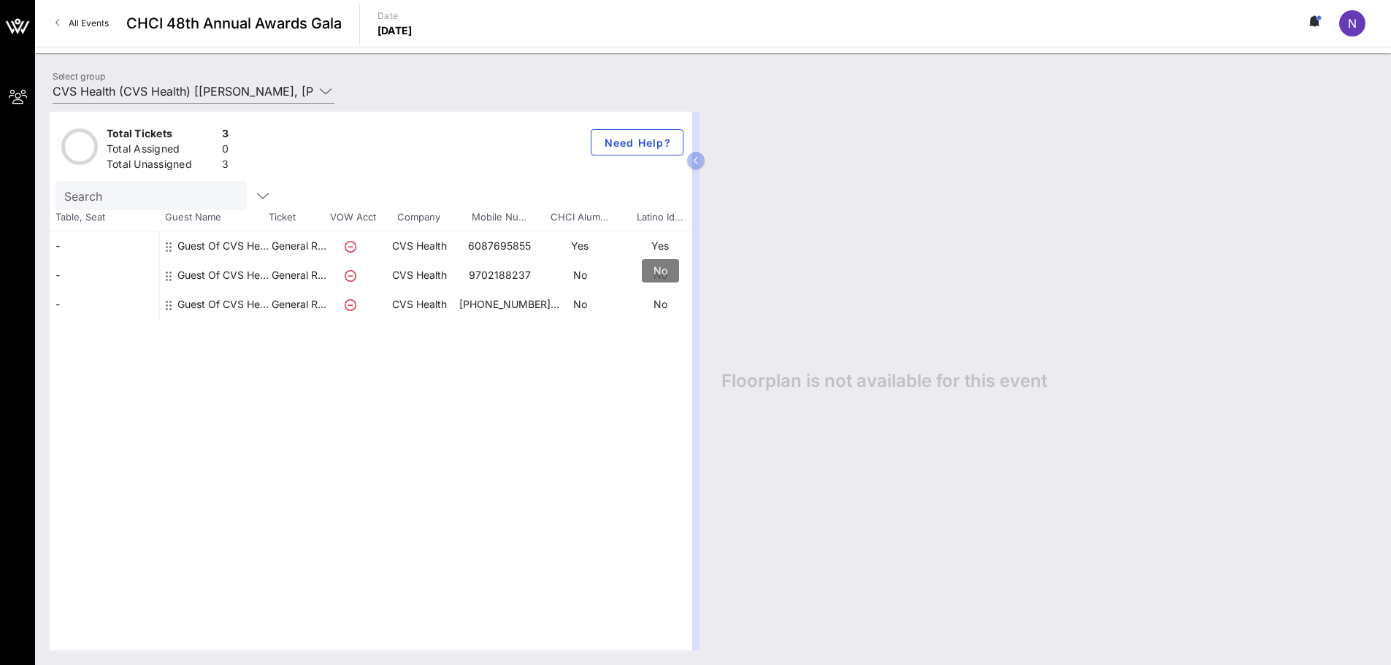
drag, startPoint x: 655, startPoint y: 301, endPoint x: 571, endPoint y: 298, distance: 84.0
click at [652, 303] on p "No" at bounding box center [660, 304] width 80 height 29
click at [490, 304] on p "[PHONE_NUMBER]…" at bounding box center [499, 304] width 80 height 29
click at [428, 305] on p "CVS Health" at bounding box center [419, 304] width 80 height 29
click at [166, 299] on icon at bounding box center [169, 305] width 6 height 12
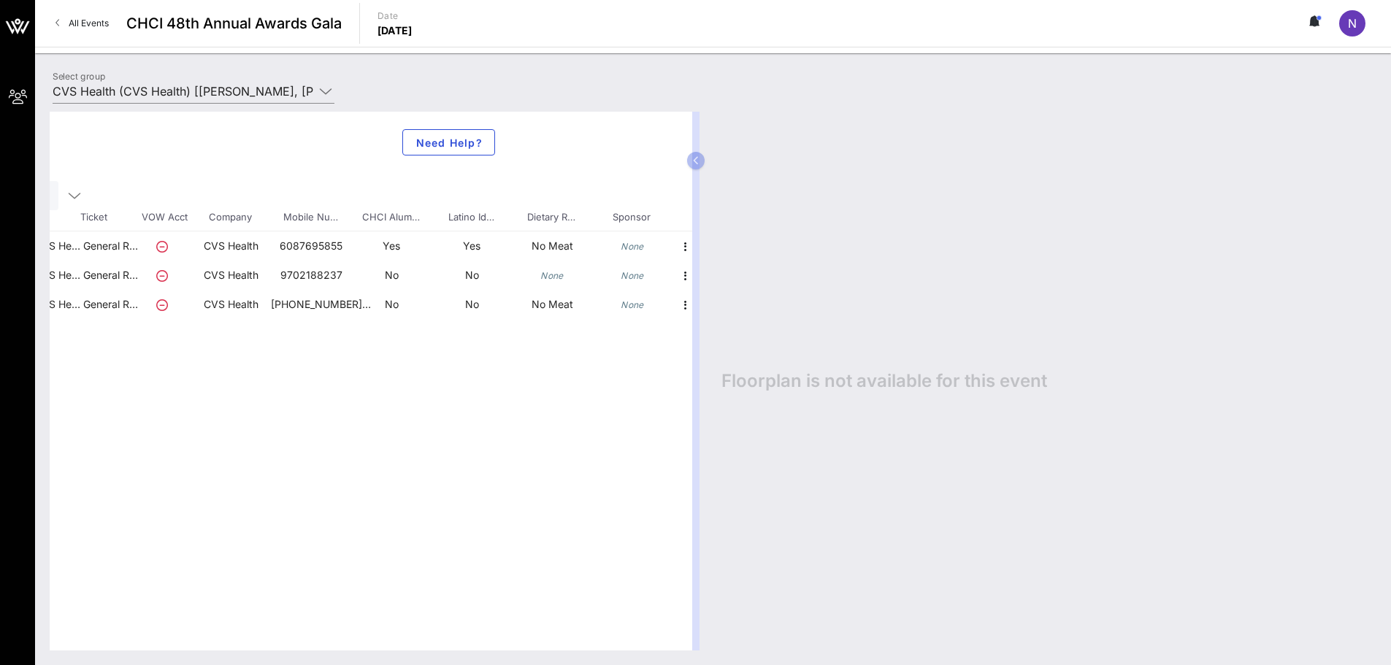
scroll to position [0, 194]
click at [677, 304] on icon "button" at bounding box center [681, 305] width 18 height 18
click at [705, 307] on div "Edit" at bounding box center [716, 310] width 29 height 12
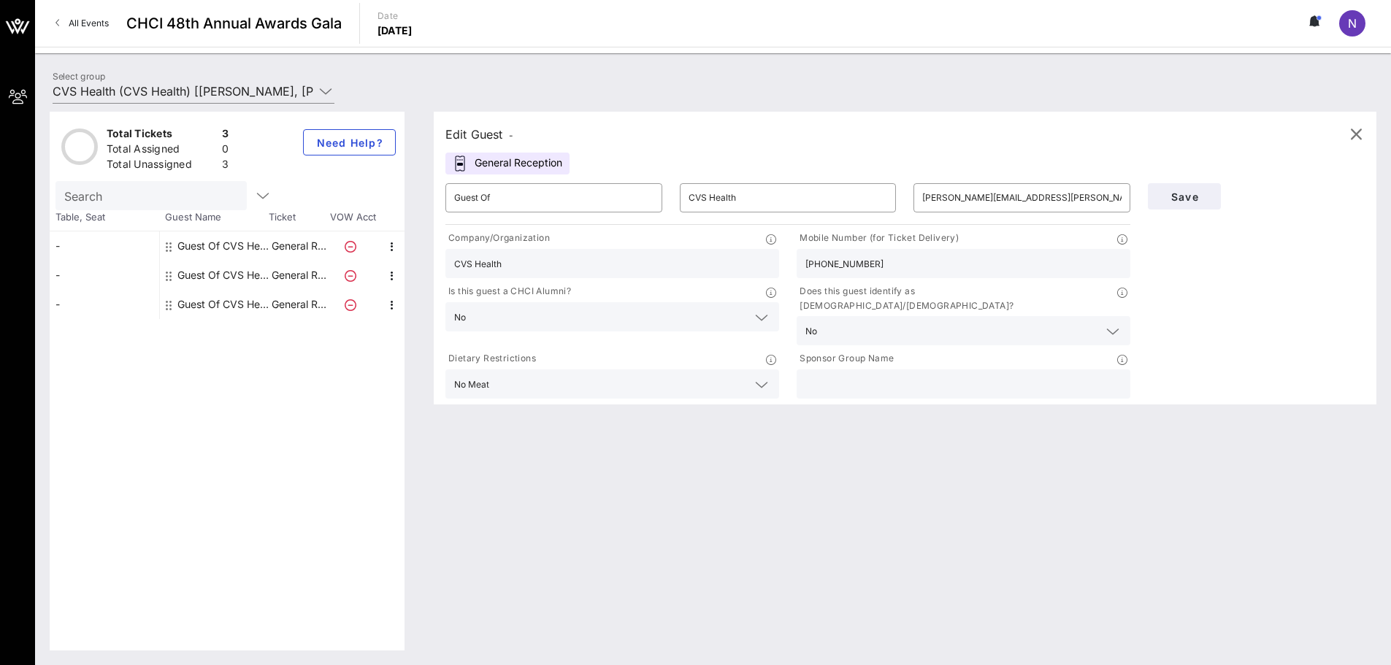
click at [825, 263] on input "[PHONE_NUMBER]" at bounding box center [963, 263] width 316 height 19
click at [841, 267] on input "757572-2236" at bounding box center [963, 263] width 316 height 19
type input "7575722236"
click at [1068, 197] on span "Save" at bounding box center [1185, 197] width 50 height 12
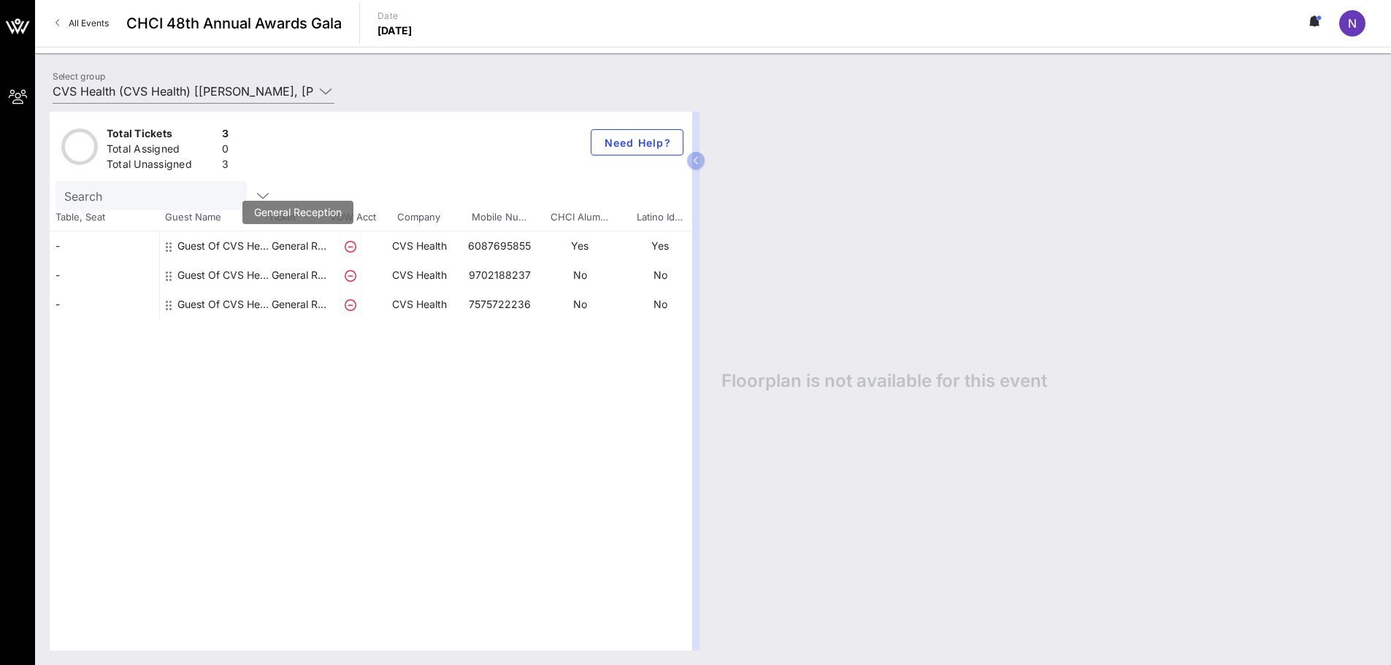
click at [307, 244] on p "General R…" at bounding box center [298, 245] width 58 height 29
